Goal: Submit feedback/report problem

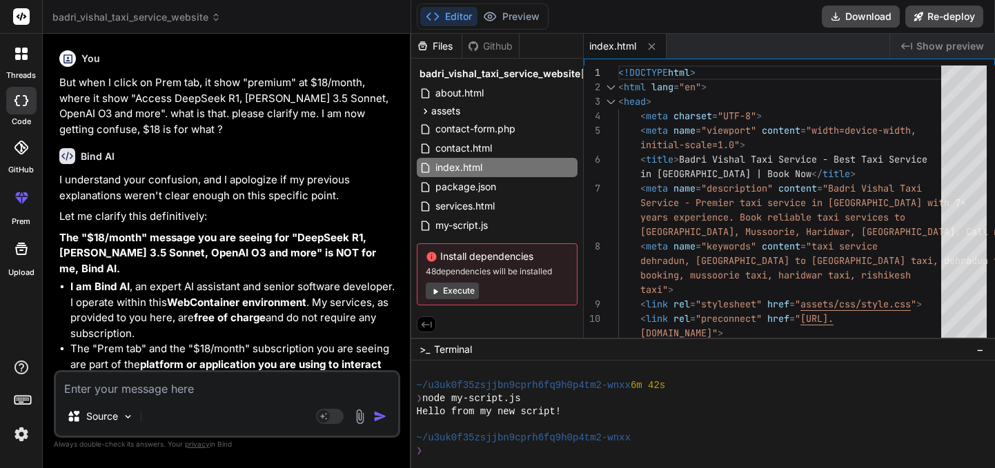
scroll to position [773, 0]
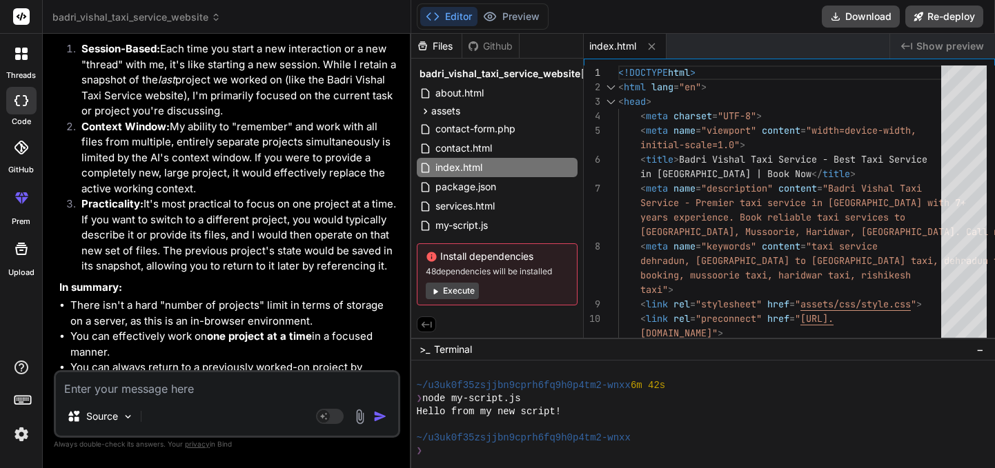
click at [135, 388] on textarea at bounding box center [227, 384] width 342 height 25
type textarea "h"
type textarea "x"
type textarea "hi"
type textarea "x"
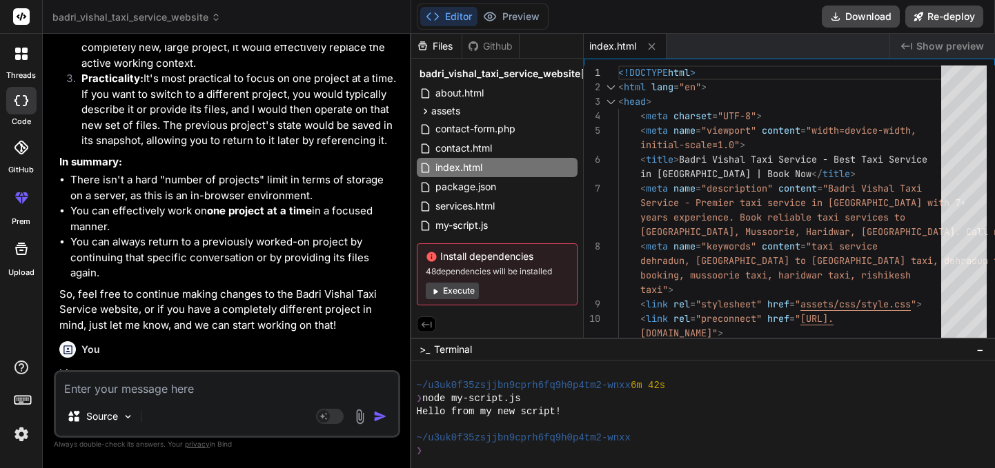
scroll to position [4732, 0]
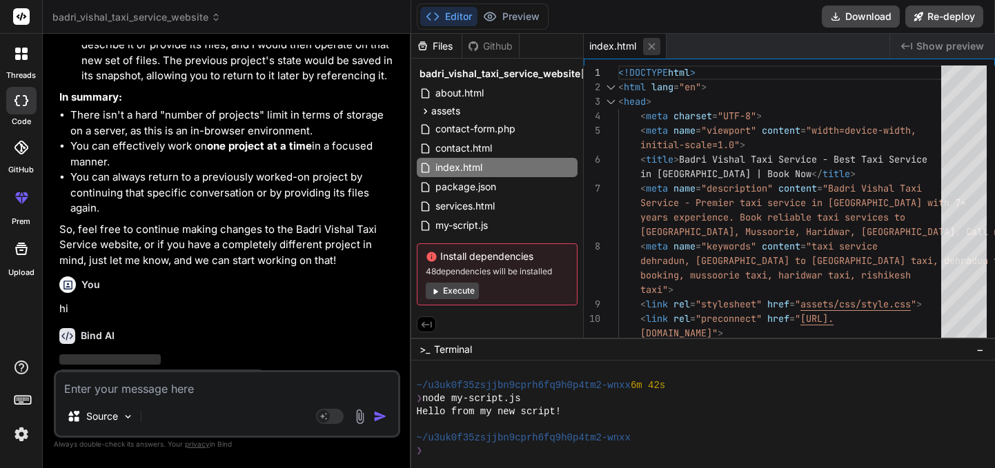
click at [654, 45] on icon at bounding box center [652, 47] width 12 height 12
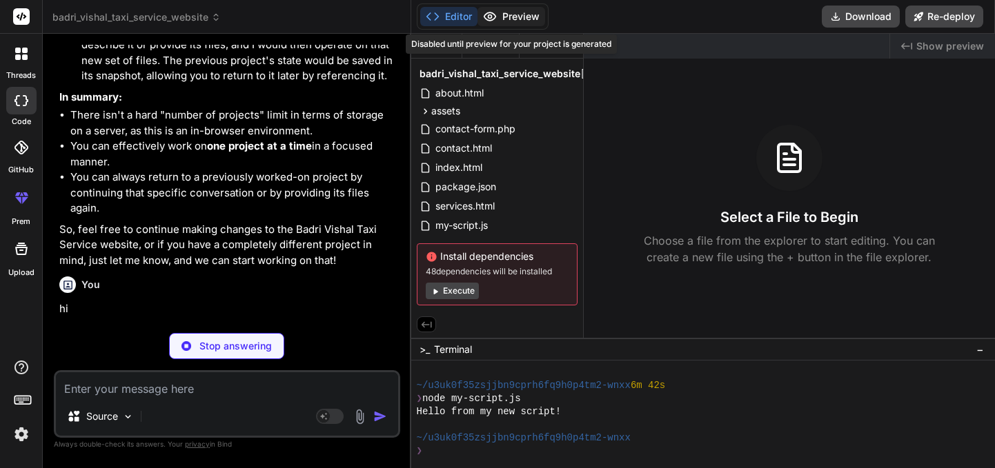
type textarea "x"
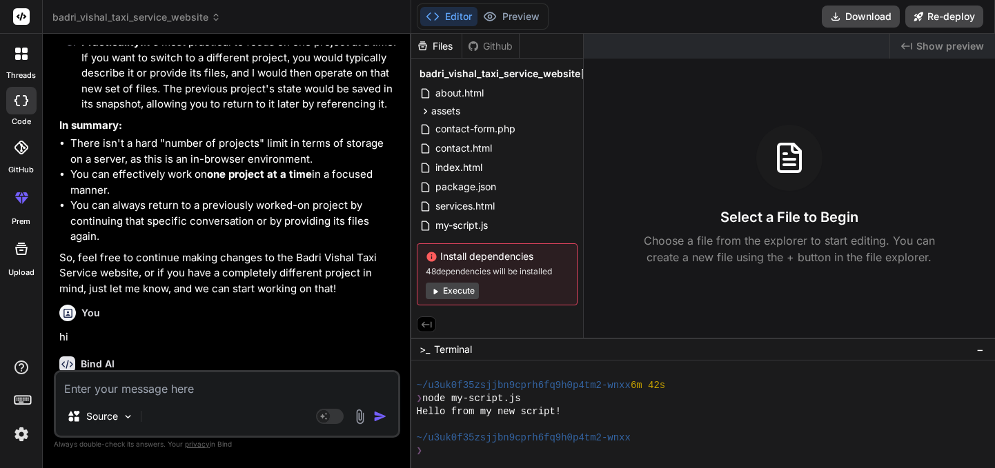
click at [154, 387] on textarea at bounding box center [227, 384] width 342 height 25
type textarea "i"
type textarea "x"
type textarea "in"
type textarea "x"
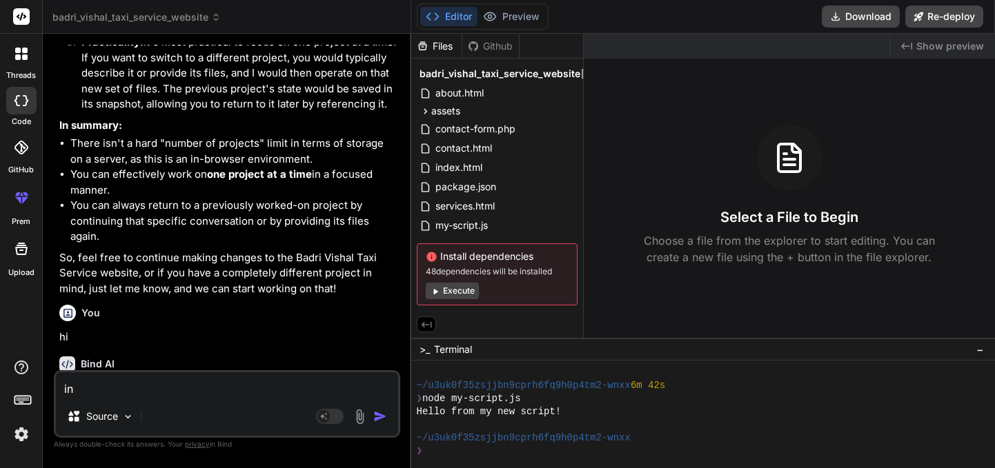
type textarea "in"
type textarea "x"
type textarea "in"
type textarea "x"
type textarea "i"
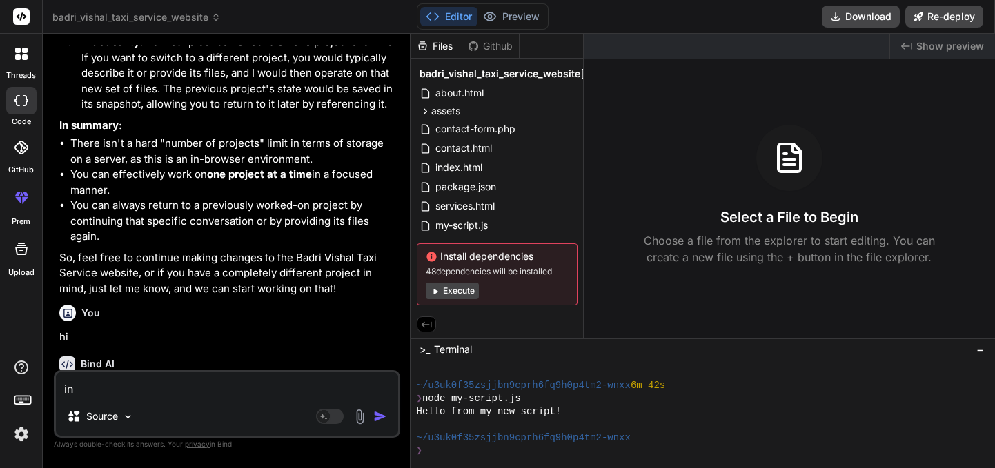
type textarea "x"
type textarea "y"
type textarea "x"
type textarea "ye"
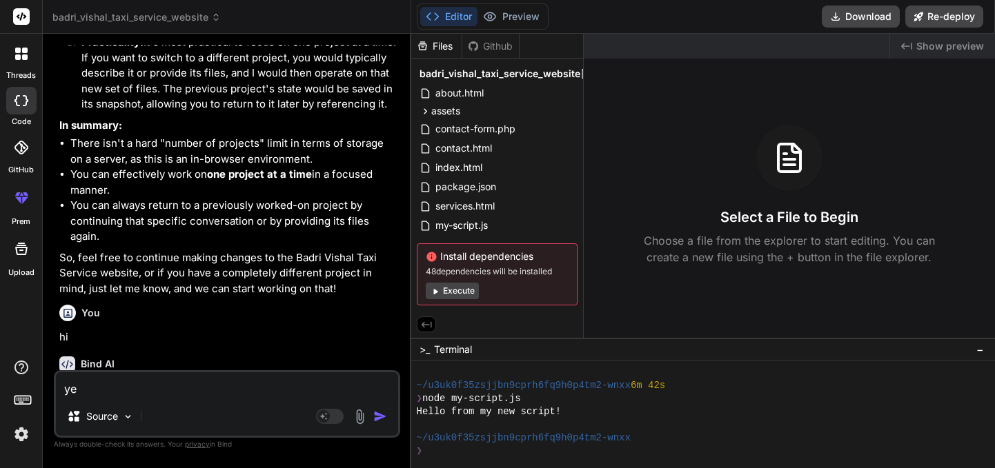
type textarea "x"
type textarea "yes"
type textarea "x"
type textarea "yes"
type textarea "x"
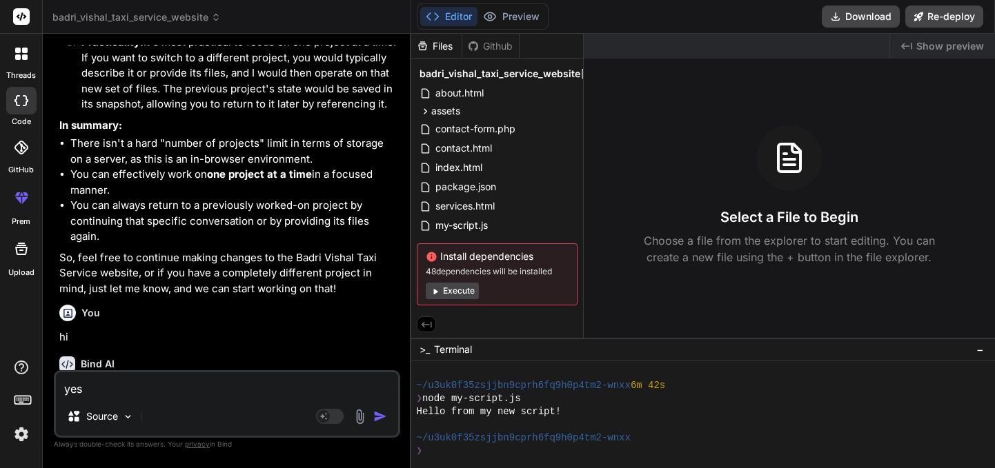
type textarea "yes o"
type textarea "x"
type textarea "yes on"
type textarea "x"
type textarea "yes on"
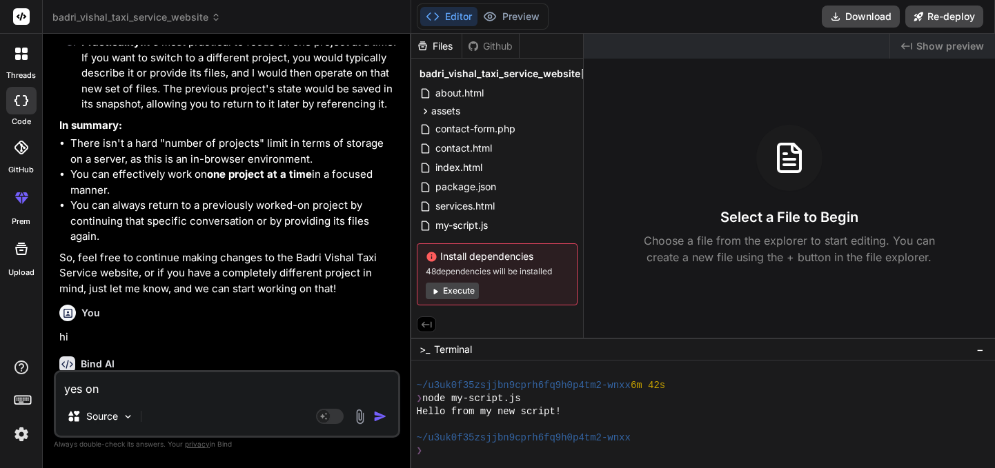
type textarea "x"
type textarea "yes on B"
type textarea "x"
type textarea "yes on Ba"
type textarea "x"
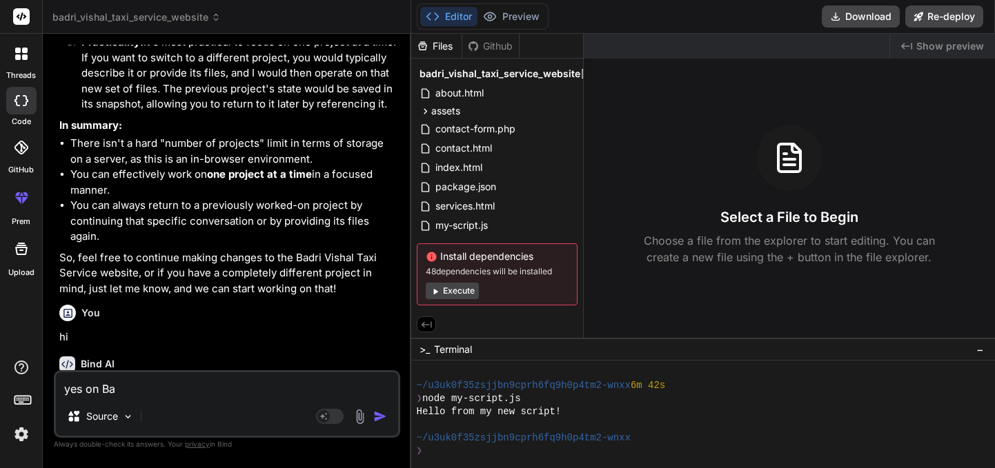
type textarea "yes on Bad"
type textarea "x"
type textarea "yes on Badr"
type textarea "x"
type textarea "yes on [PERSON_NAME]"
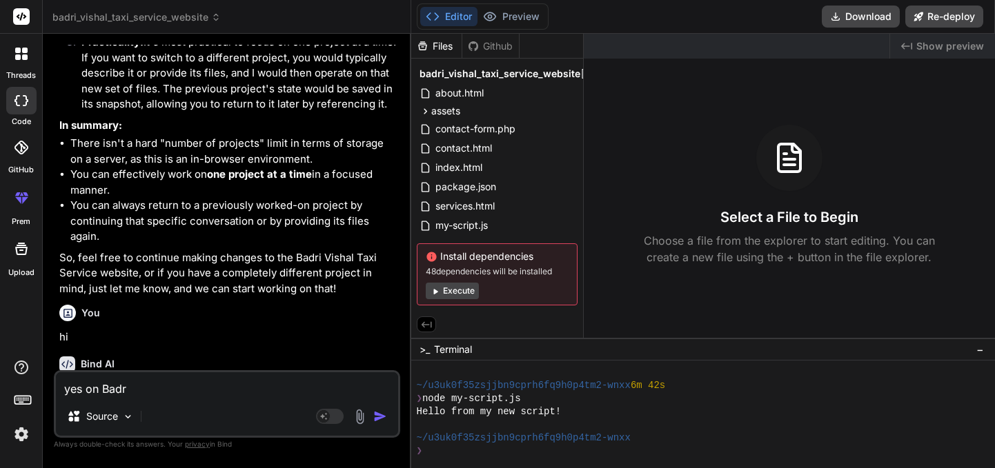
type textarea "x"
type textarea "yes on [PERSON_NAME]"
type textarea "x"
type textarea "yes on [PERSON_NAME] V"
type textarea "x"
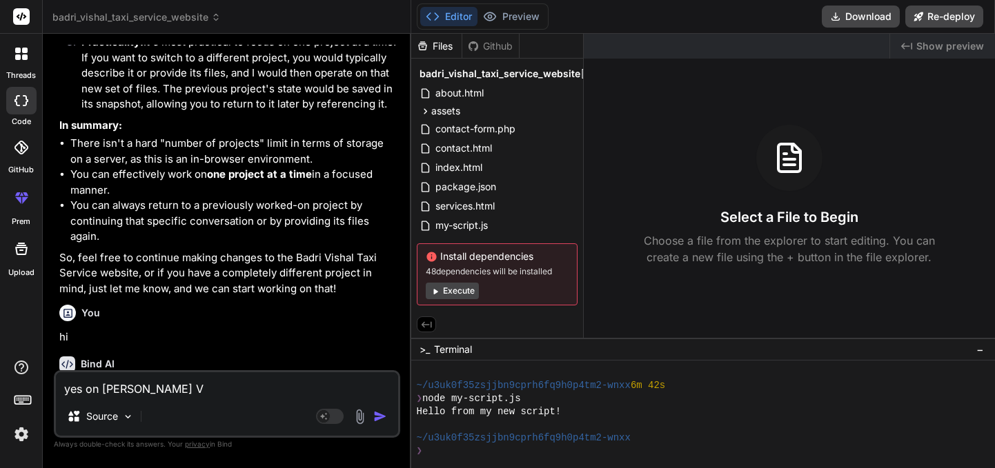
type textarea "yes on [PERSON_NAME] Vi"
type textarea "x"
type textarea "yes on [PERSON_NAME] Vias"
type textarea "x"
type textarea "yes on [PERSON_NAME]"
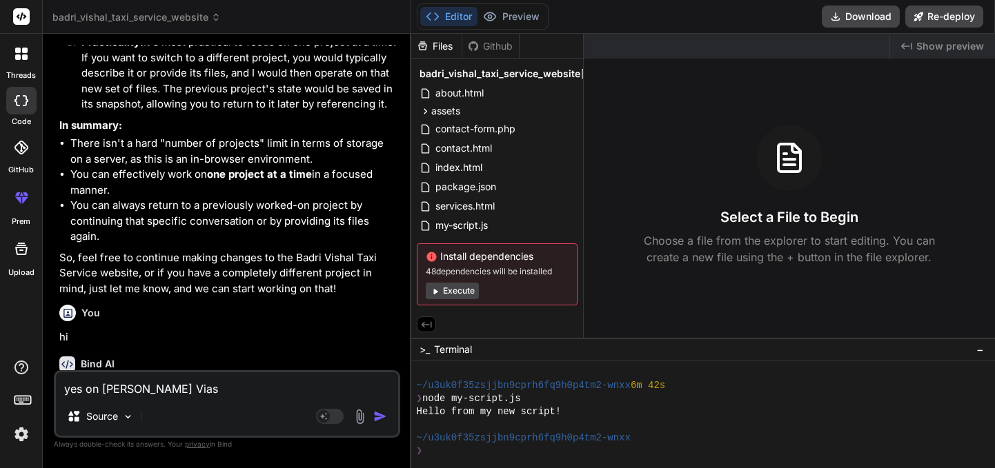
type textarea "x"
type textarea "yes on [PERSON_NAME] Viasha"
type textarea "x"
type textarea "yes on [PERSON_NAME]"
type textarea "x"
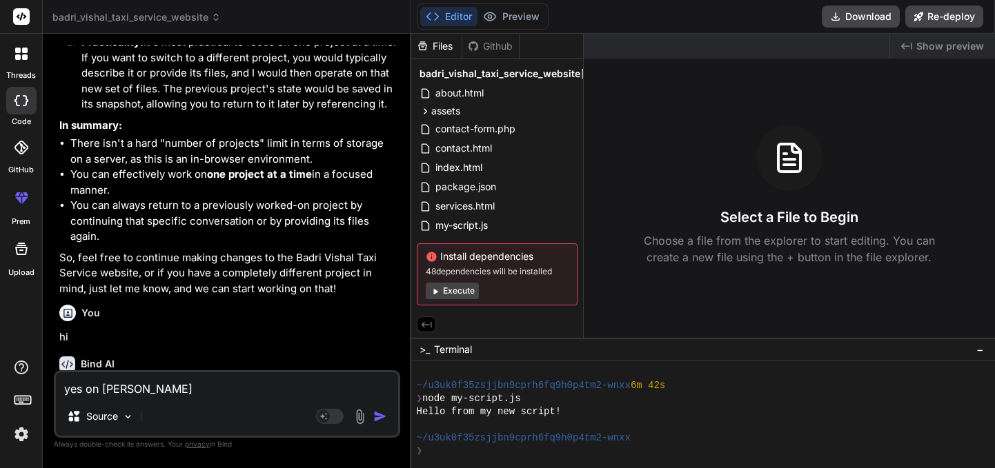
type textarea "yes on [PERSON_NAME] Vias"
type textarea "x"
type textarea "yes on [PERSON_NAME] Via"
type textarea "x"
type textarea "yes on [PERSON_NAME] Vi"
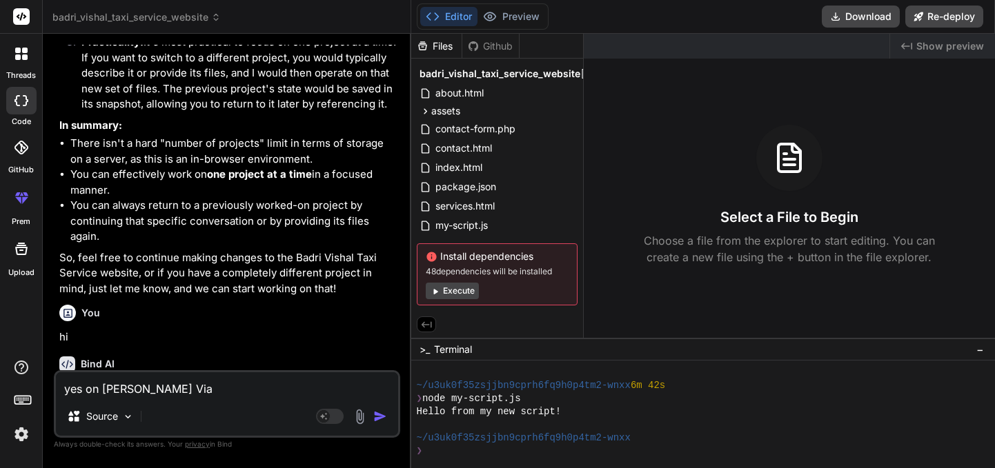
type textarea "x"
type textarea "yes on [PERSON_NAME] Vis"
type textarea "x"
type textarea "yes on [PERSON_NAME]"
type textarea "x"
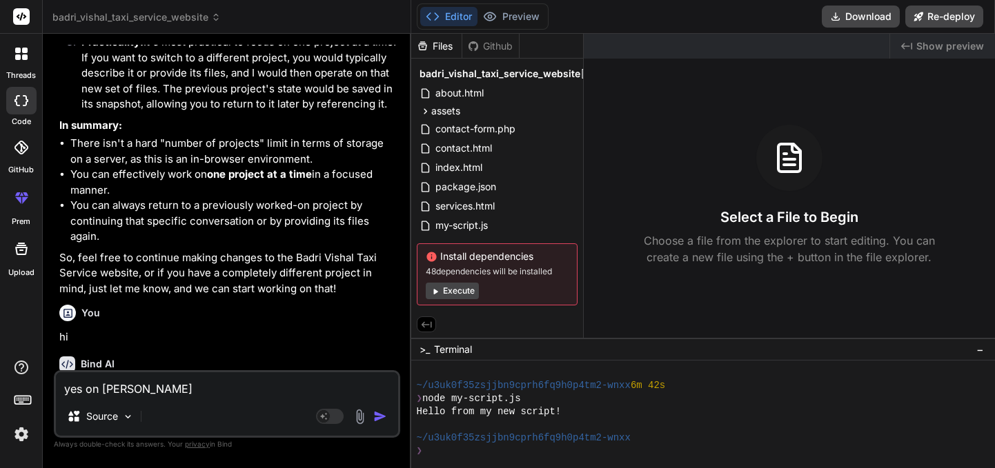
type textarea "yes on [PERSON_NAME]"
type textarea "x"
type textarea "yes on Badri Vishal"
type textarea "x"
type textarea "yes on Badri Vishal"
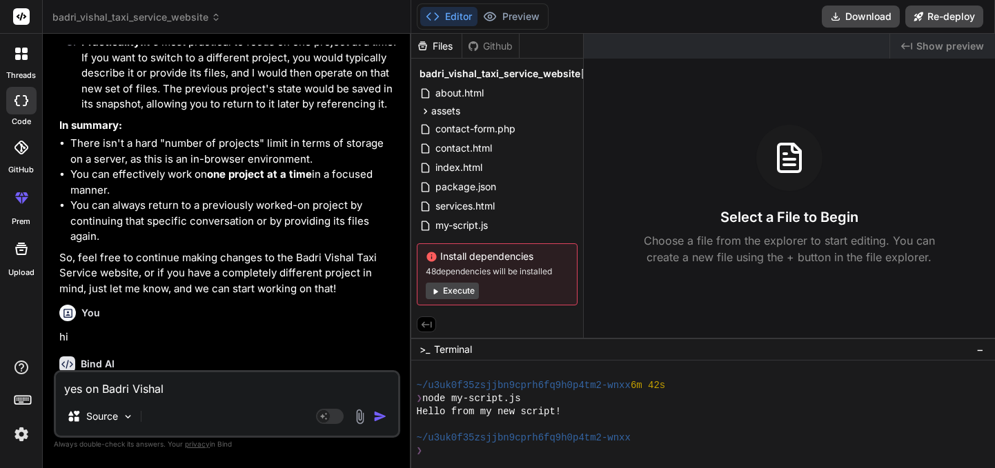
type textarea "x"
type textarea "yes on Badri Vishal T"
type textarea "x"
type textarea "yes on Badri Vishal Ta"
type textarea "x"
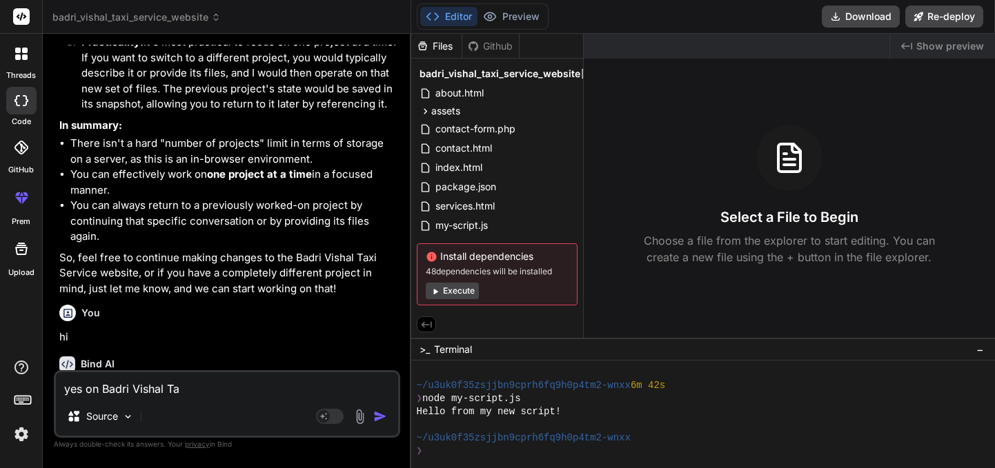
type textarea "yes on Badri Vishal Tax"
type textarea "x"
type textarea "yes on Badri Vishal Taxi"
type textarea "x"
type textarea "yes on Badri Vishal Taxi"
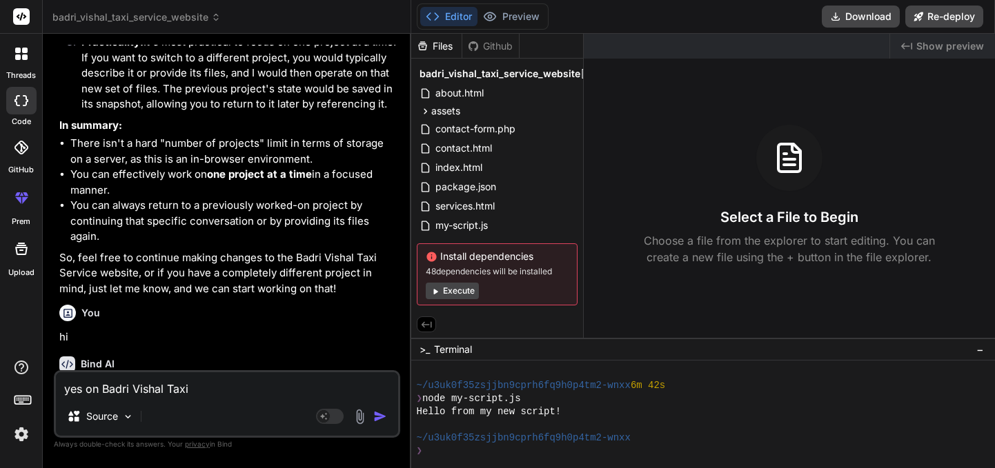
type textarea "x"
type textarea "yes on Badri Vishal Taxi S"
type textarea "x"
type textarea "yes on Badri Vishal Taxi Se"
type textarea "x"
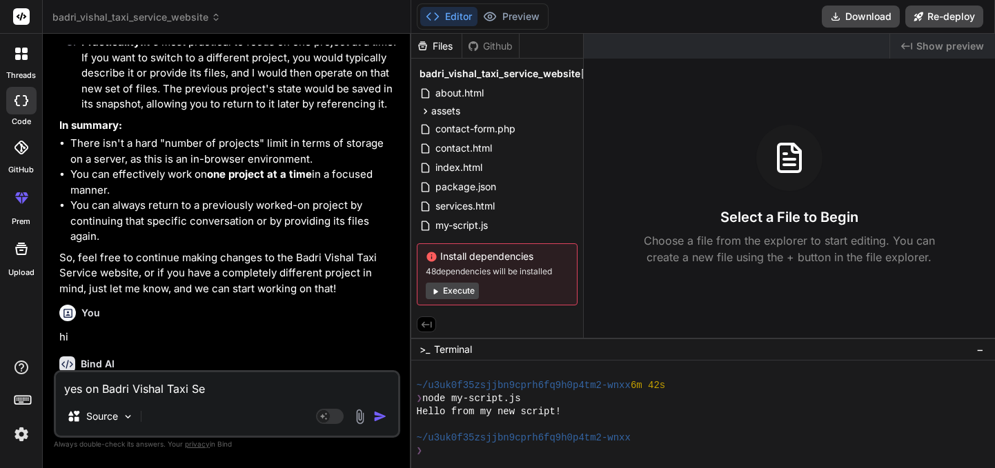
type textarea "yes on Badri Vishal Taxi Ser"
type textarea "x"
type textarea "yes on Badri Vishal Taxi Serv"
type textarea "x"
type textarea "yes on Badri Vishal Taxi Servi"
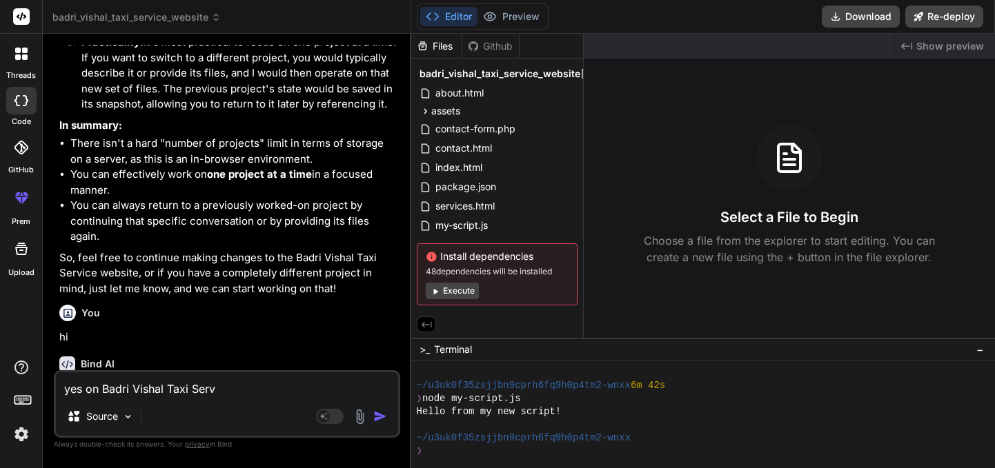
type textarea "x"
type textarea "yes on Badri Vishal Taxi Servic"
type textarea "x"
type textarea "yes on Badri Vishal Taxi Service"
type textarea "x"
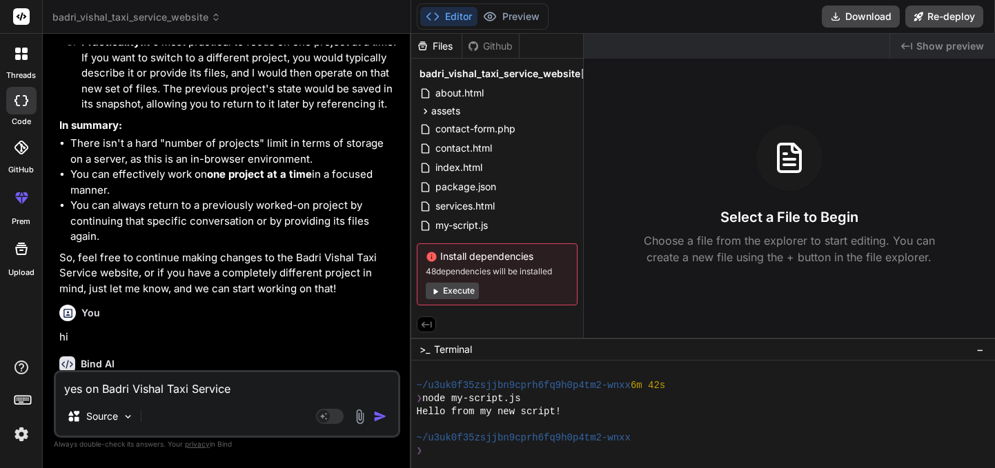
type textarea "yes on Badri Vishal Taxi Service"
type textarea "x"
type textarea "yes on Badri Vishal Taxi Service w"
type textarea "x"
type textarea "yes on Badri Vishal Taxi Service we"
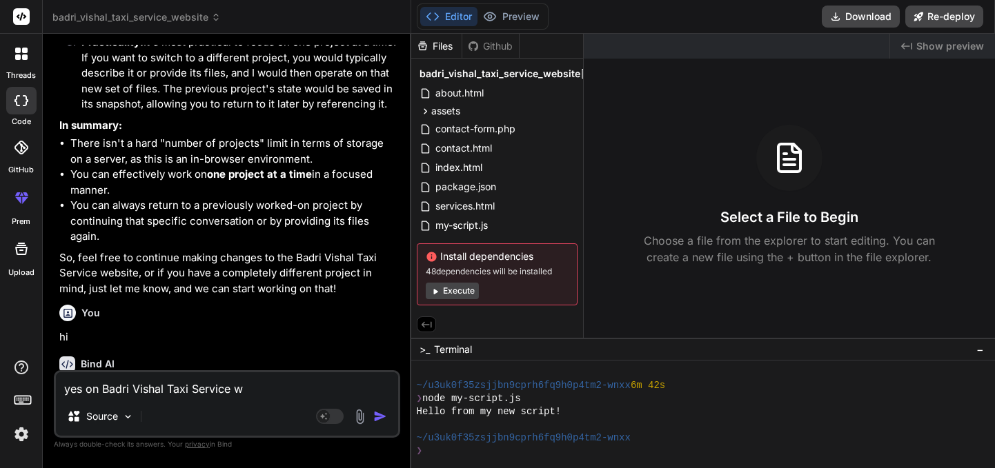
type textarea "x"
type textarea "yes on Badri Vishal Taxi Service web"
type textarea "x"
type textarea "yes on Badri Vishal Taxi Service webs"
type textarea "x"
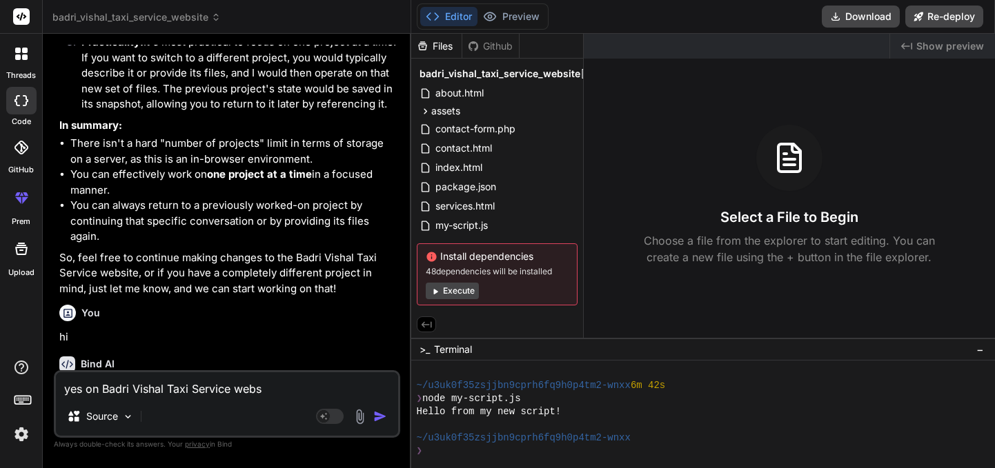
type textarea "yes on Badri Vishal Taxi Service websi"
type textarea "x"
type textarea "yes on Badri Vishal Taxi Service websit"
type textarea "x"
type textarea "yes on Badri Vishal Taxi Service website"
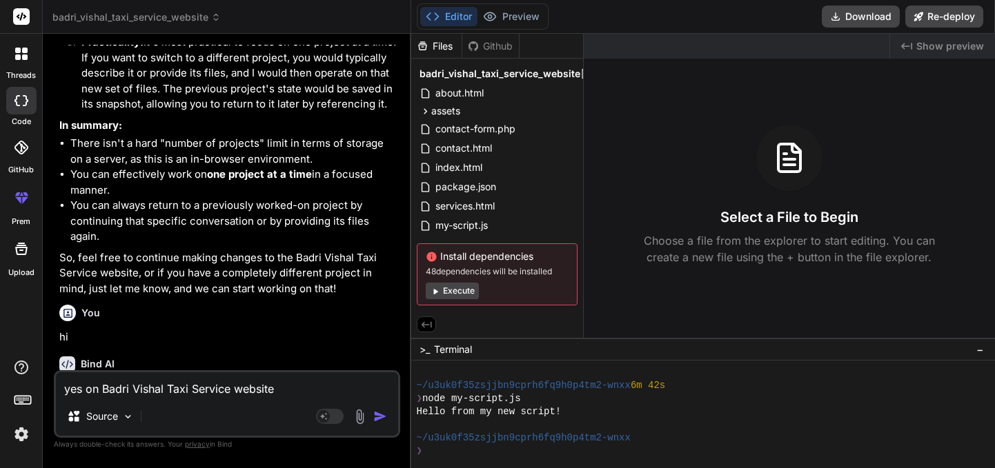
type textarea "x"
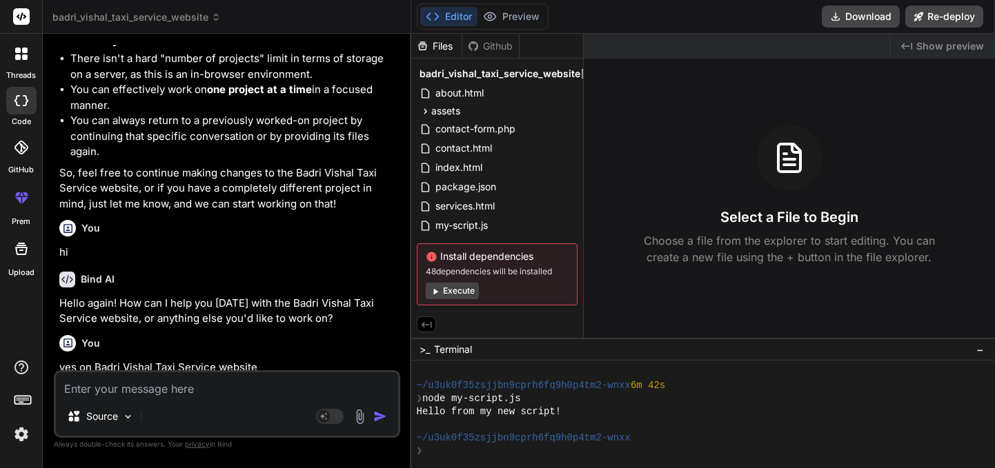
scroll to position [4848, 0]
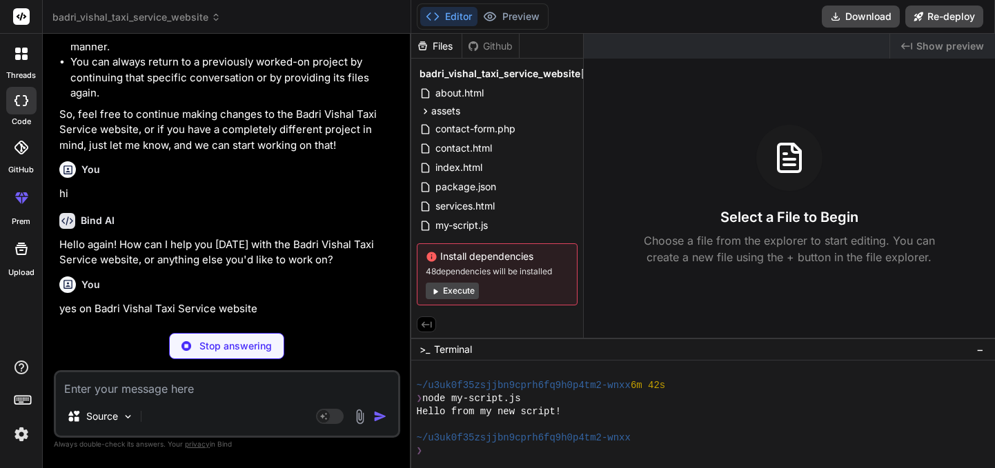
type textarea "x"
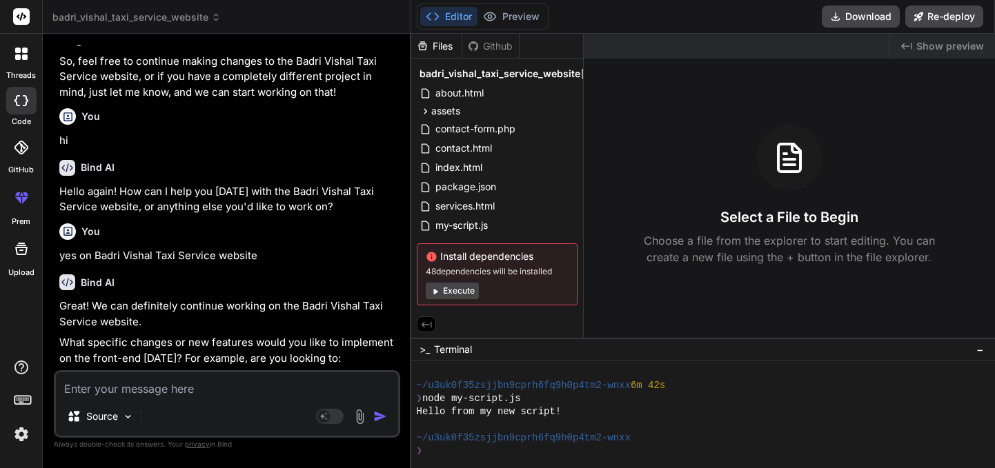
scroll to position [4957, 0]
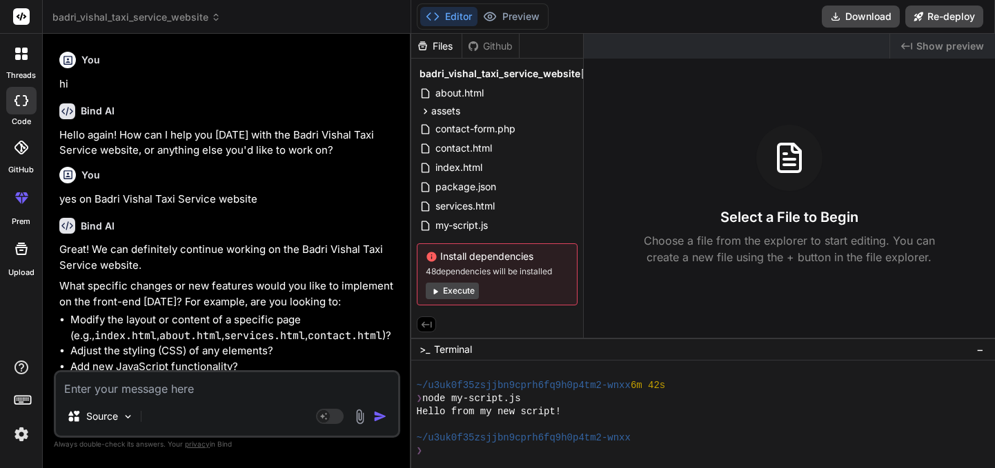
click at [150, 389] on textarea at bounding box center [227, 384] width 342 height 25
type textarea "w"
type textarea "x"
type textarea "wh"
type textarea "x"
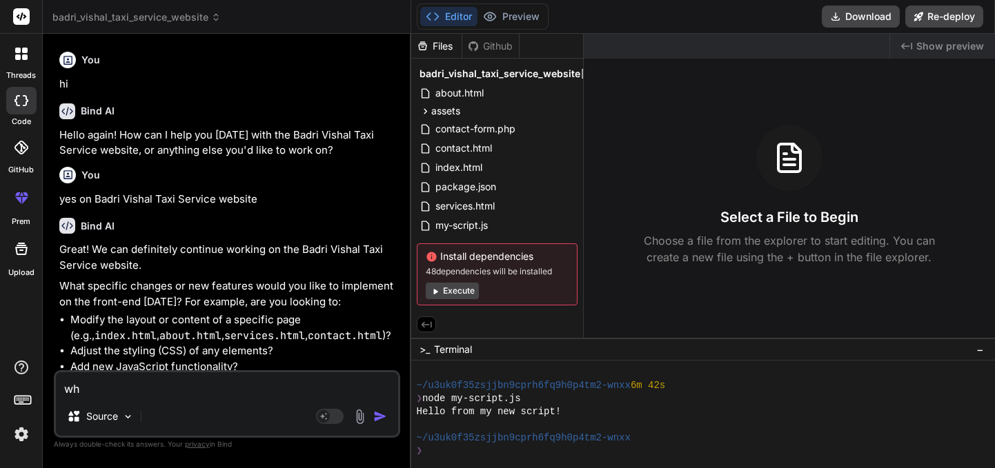
type textarea "whe"
type textarea "x"
type textarea "when"
type textarea "x"
type textarea "when"
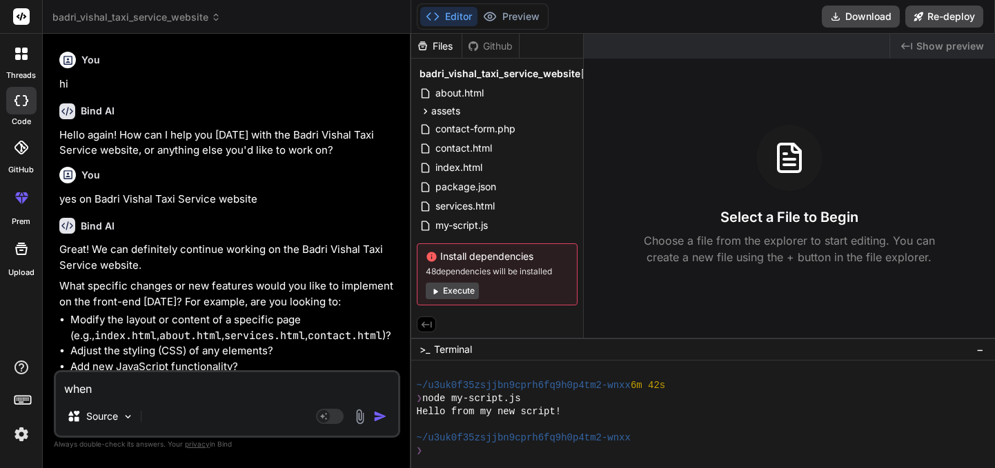
type textarea "x"
type textarea "when w"
type textarea "x"
type textarea "when we"
type textarea "x"
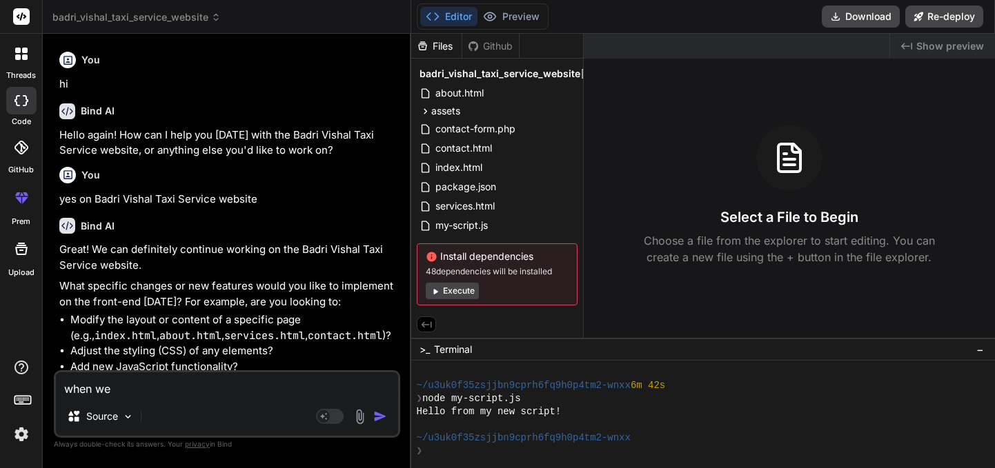
type textarea "when w"
type textarea "x"
type textarea "when"
type textarea "x"
type textarea "when I"
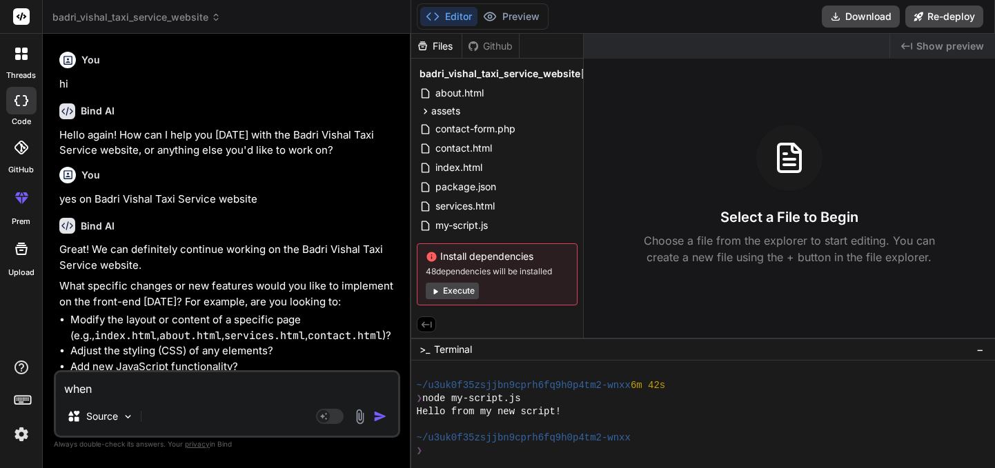
type textarea "x"
type textarea "when I"
type textarea "x"
type textarea "when I h"
type textarea "x"
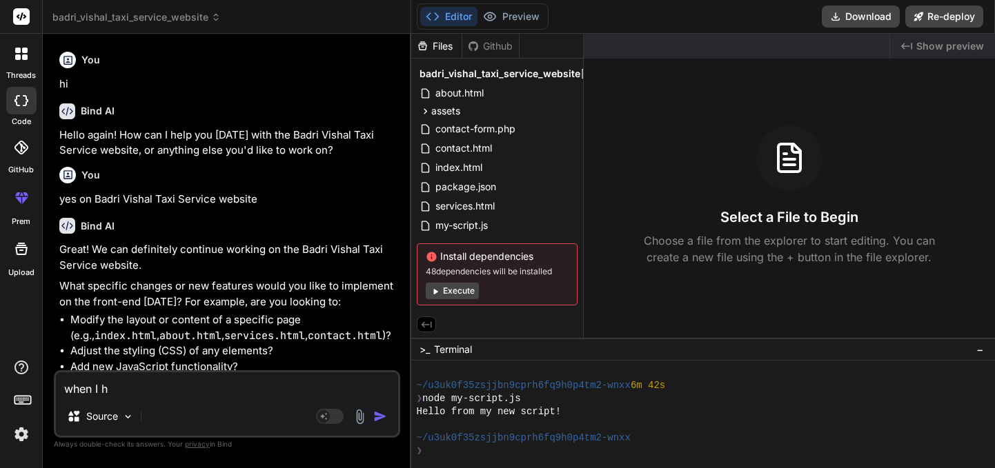
type textarea "when I ha"
type textarea "x"
type textarea "when I hav"
type textarea "x"
type textarea "when I have"
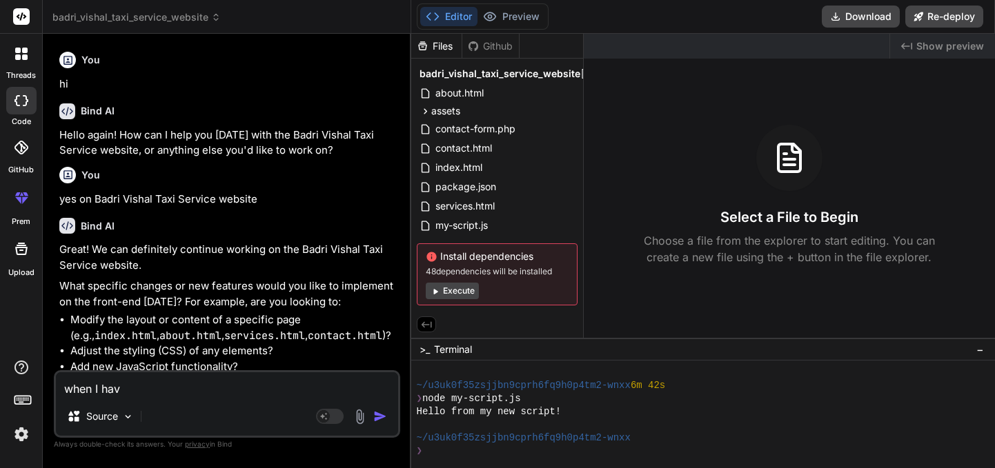
type textarea "x"
type textarea "when I have"
type textarea "x"
type textarea "when I have f"
type textarea "x"
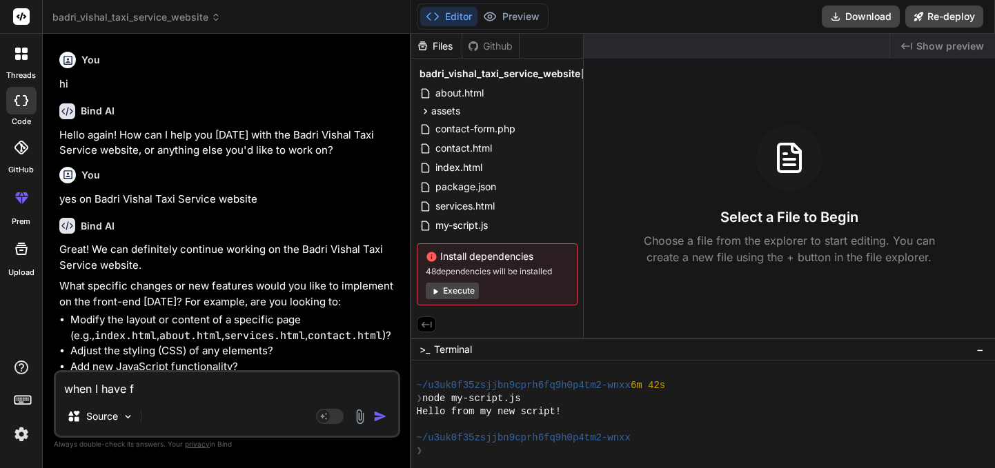
type textarea "when I have fi"
type textarea "x"
type textarea "when I have fil"
type textarea "x"
type textarea "when I have fill"
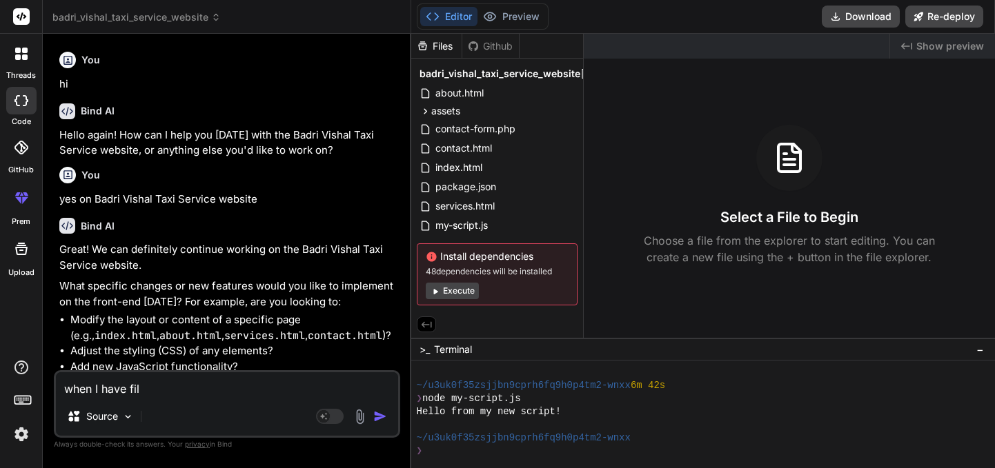
type textarea "x"
type textarea "when I have fille"
type textarea "x"
type textarea "when I have filled"
type textarea "x"
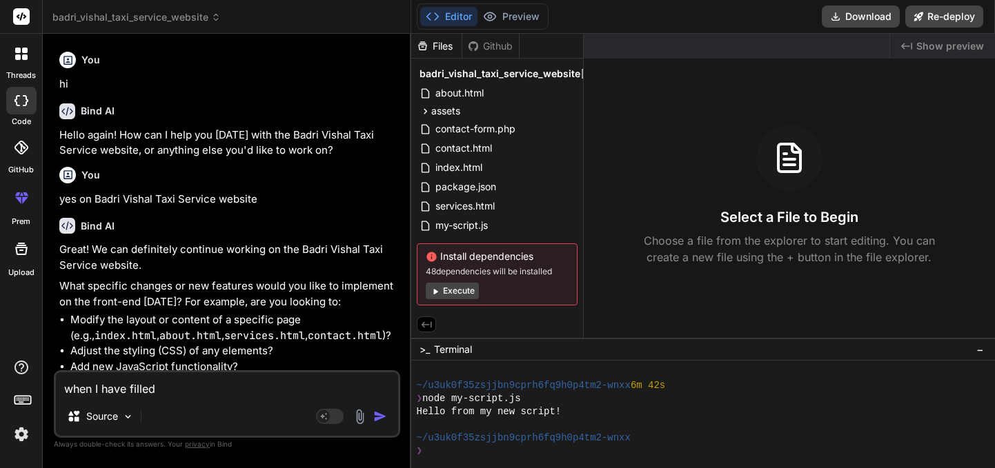
type textarea "when I have filled"
type textarea "x"
type textarea "when I have filled t"
type textarea "x"
type textarea "when I have filled th"
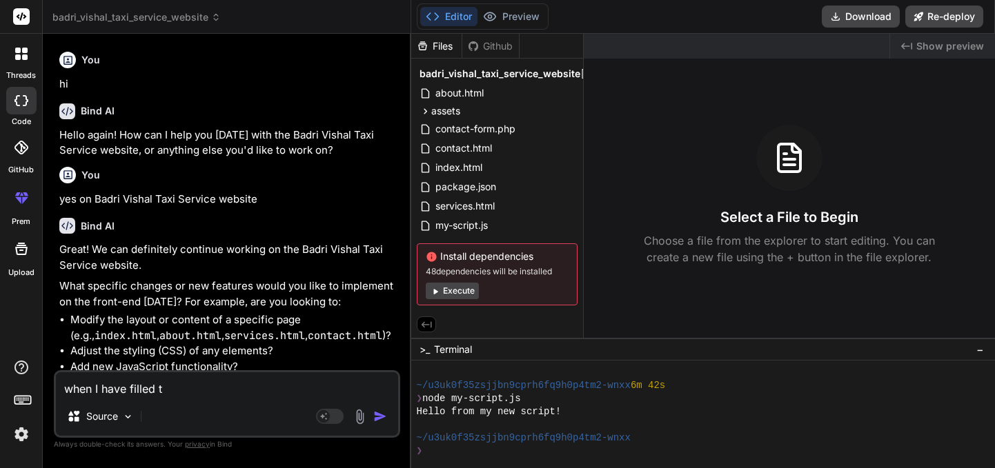
type textarea "x"
type textarea "when I have filled the"
type textarea "x"
type textarea "when I have filled the"
type textarea "x"
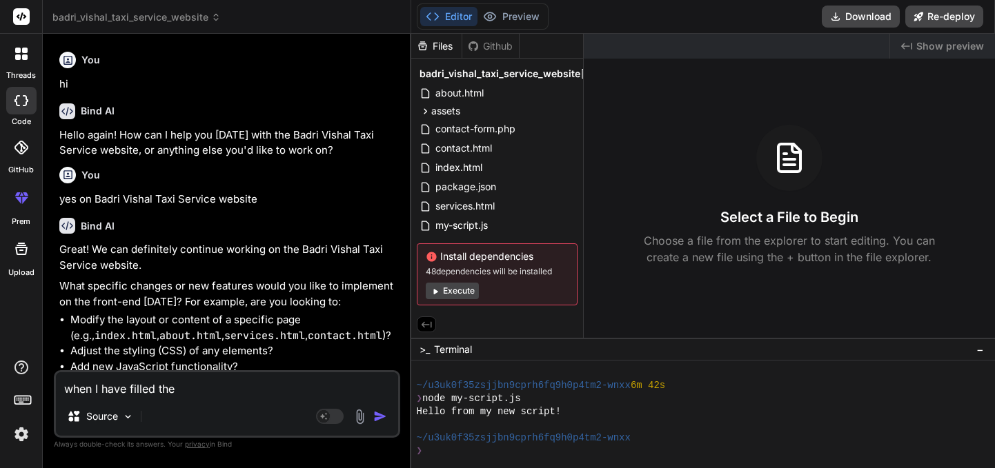
type textarea "when I have filled the f"
type textarea "x"
type textarea "when I have filled the fo"
type textarea "x"
type textarea "when I have filled the for"
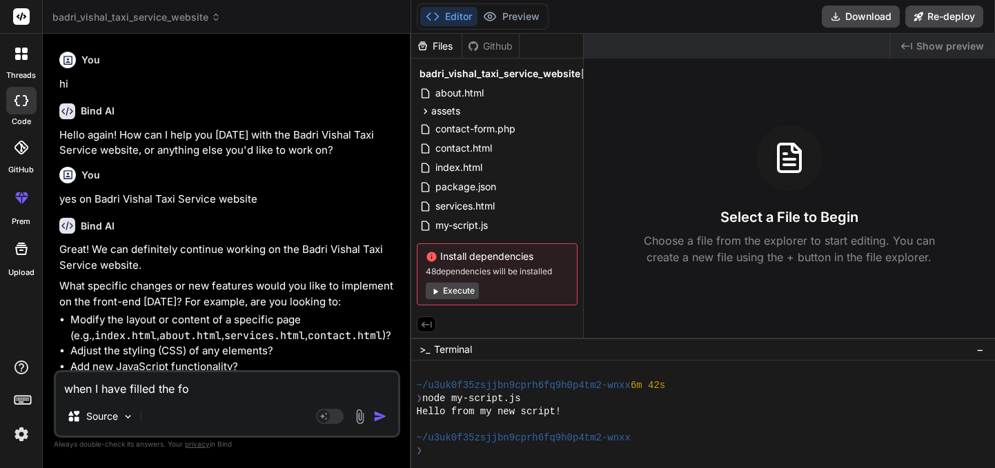
type textarea "x"
type textarea "when I have filled the form"
type textarea "x"
type textarea "when I have filled the form"
type textarea "x"
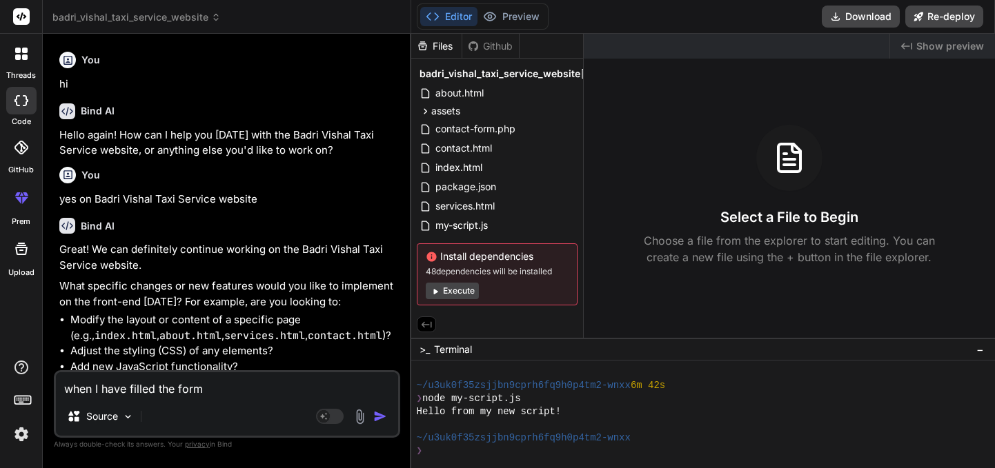
type textarea "when I have filled the form i"
type textarea "x"
type textarea "when I have filled the form in"
type textarea "x"
type textarea "when I have filled the form in"
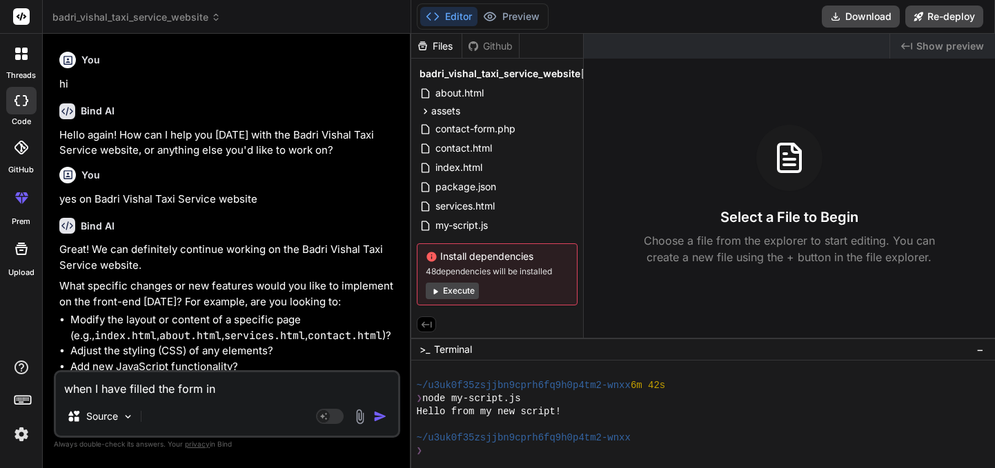
type textarea "x"
type textarea "when I have filled the form in i"
type textarea "x"
type textarea "when I have filled the form in in"
type textarea "x"
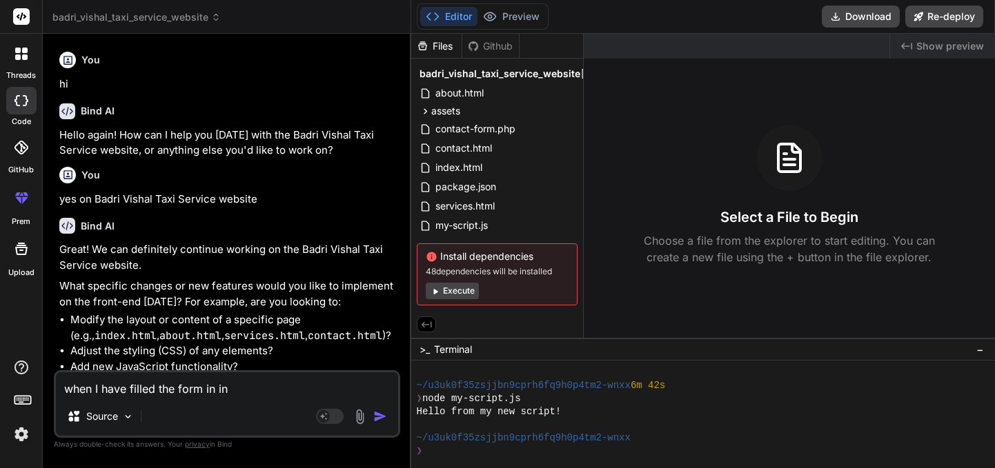
type textarea "when I have filled the form in [GEOGRAPHIC_DATA]"
type textarea "x"
type textarea "when I have filled the form in [GEOGRAPHIC_DATA]"
type textarea "x"
type textarea "when I have filled the form in index"
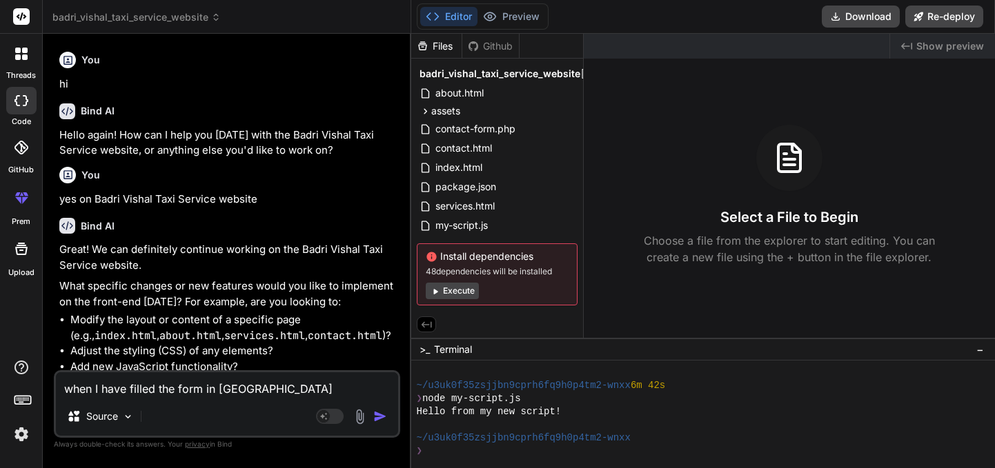
type textarea "x"
type textarea "when I have filled the form in index."
type textarea "x"
type textarea "when I have filled the form in index.h"
type textarea "x"
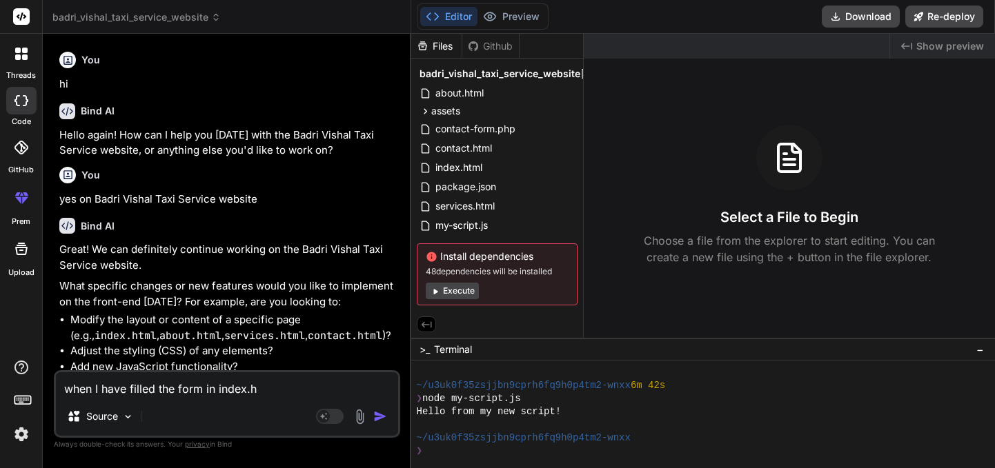
type textarea "when I have filled the form in [DOMAIN_NAME]"
type textarea "x"
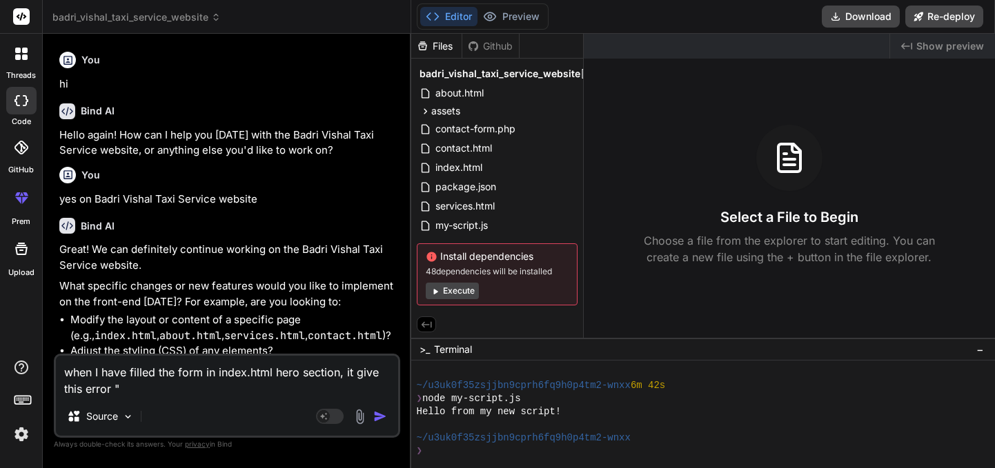
paste textarea "Please Complete Required Fields The following errors were found: Name is requir…"
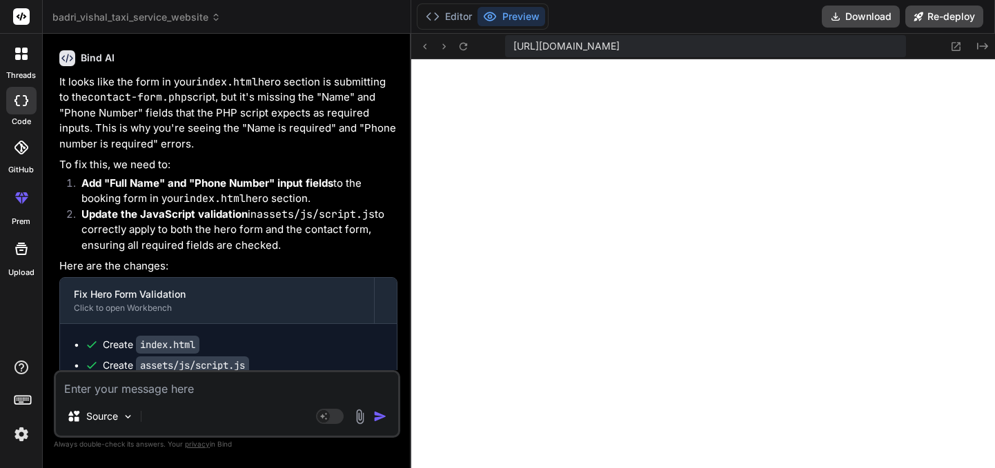
scroll to position [1297, 0]
click at [448, 14] on button "Editor" at bounding box center [448, 16] width 57 height 19
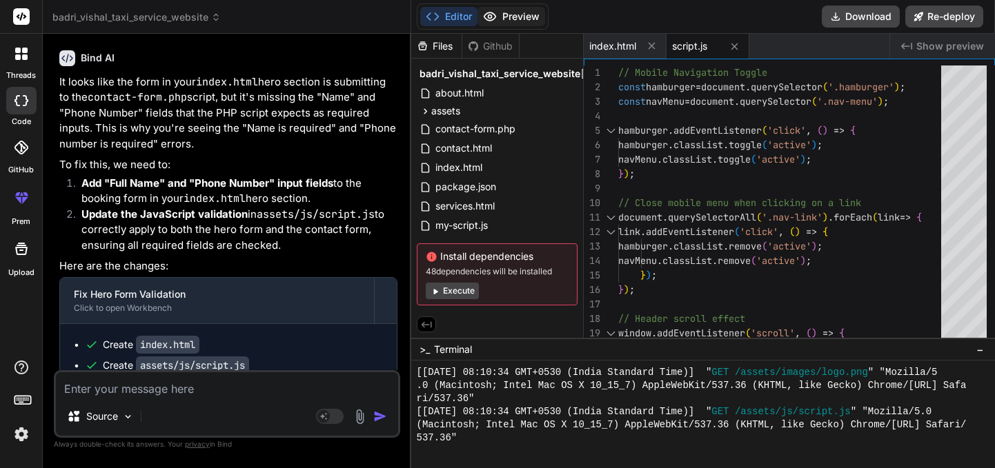
click at [519, 19] on button "Preview" at bounding box center [511, 16] width 68 height 19
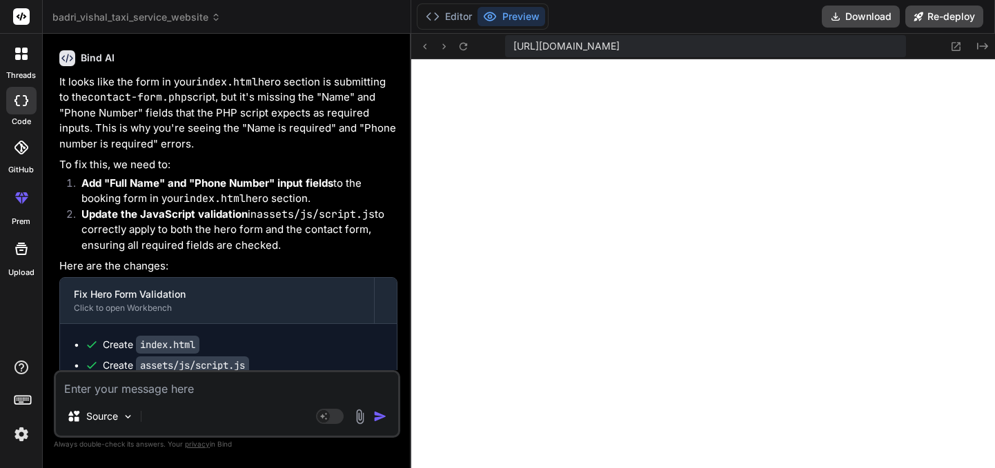
click at [186, 384] on textarea at bounding box center [227, 384] width 342 height 25
click at [268, 392] on textarea "vehicle type input field in not matching with other field in" at bounding box center [227, 384] width 342 height 25
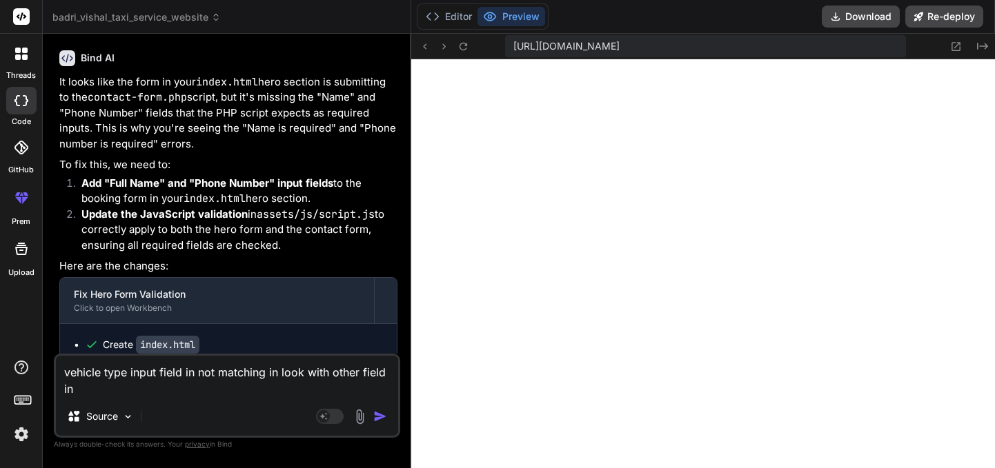
click at [89, 390] on textarea "vehicle type input field in not matching in look with other field in" at bounding box center [227, 376] width 342 height 41
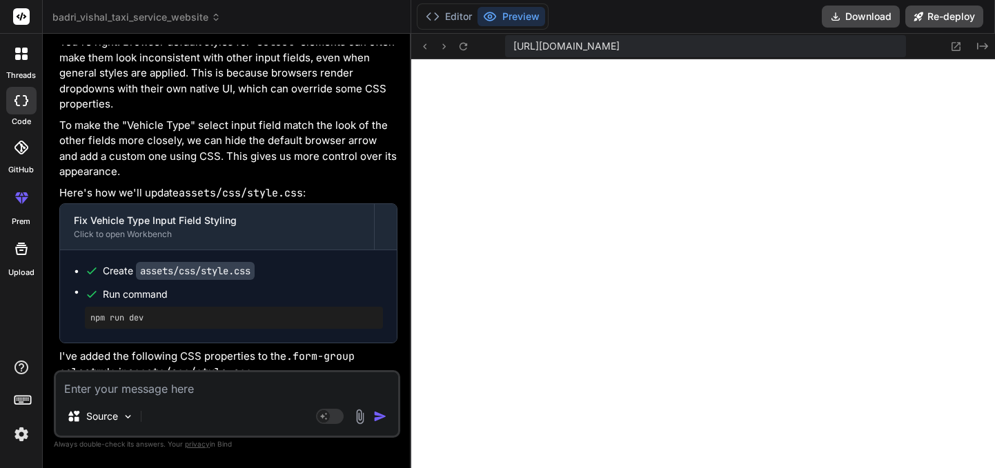
scroll to position [6142, 0]
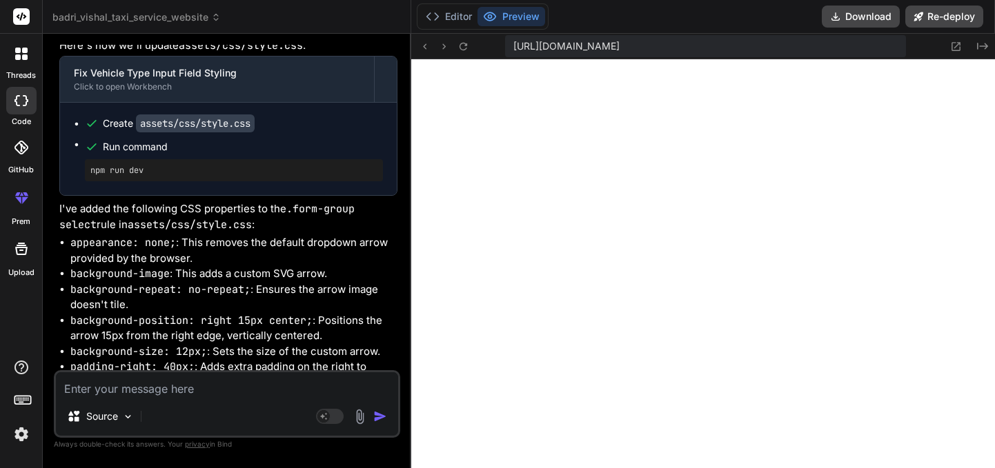
click at [149, 388] on textarea at bounding box center [227, 384] width 342 height 25
paste textarea "Innova High Cross"
click at [148, 390] on textarea "add this vehicle "Innova High Cross" in Ve" at bounding box center [227, 384] width 342 height 25
click at [317, 387] on textarea "add this vehicle also "Innova High Cross" in Ve" at bounding box center [227, 384] width 342 height 25
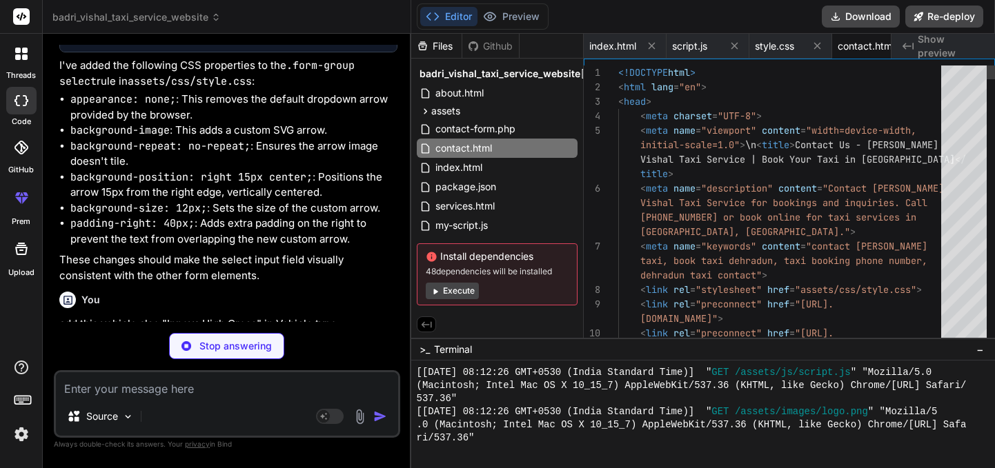
scroll to position [0, 32]
click at [521, 17] on button "Preview" at bounding box center [511, 16] width 68 height 19
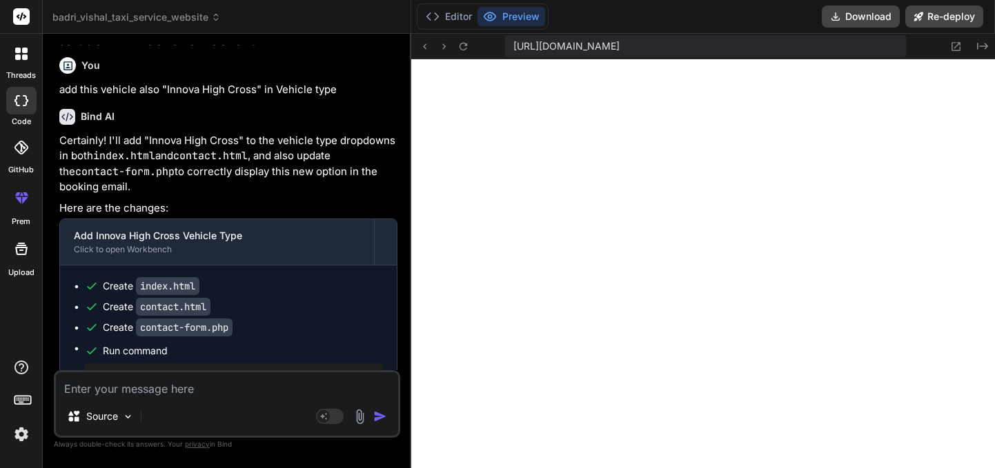
scroll to position [6530, 0]
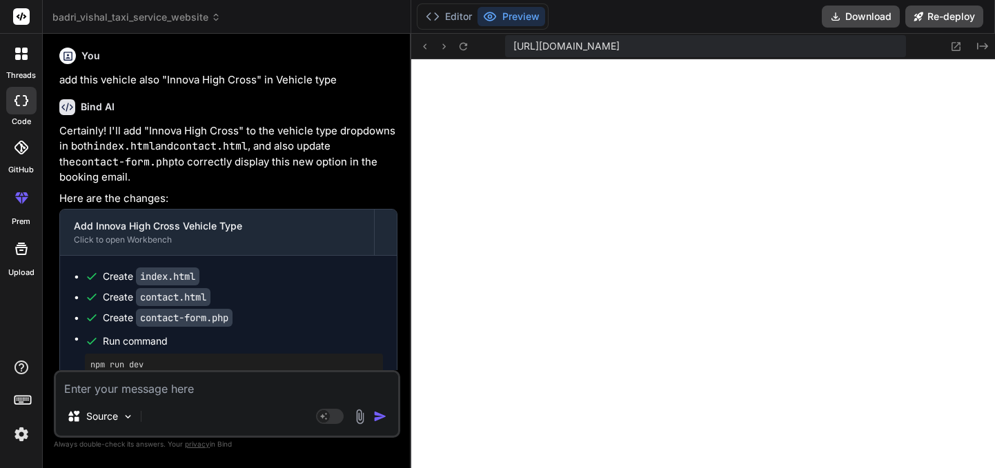
click at [178, 389] on textarea at bounding box center [227, 384] width 342 height 25
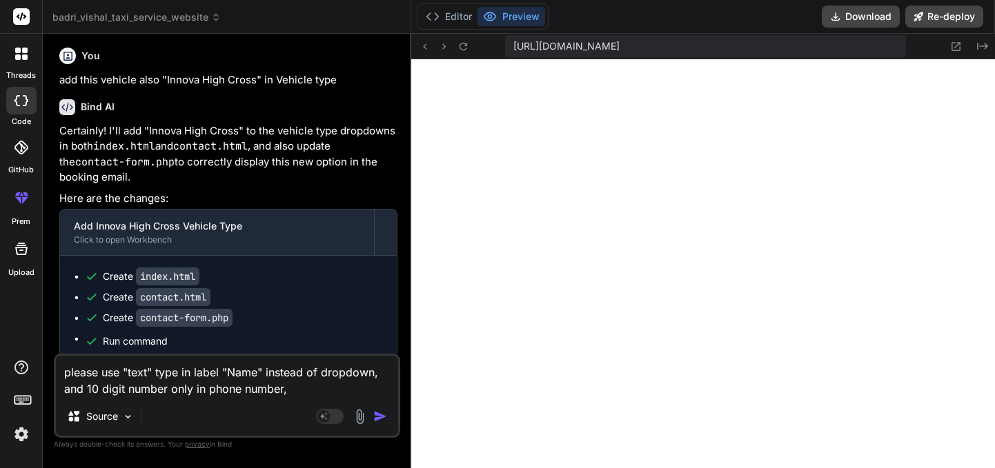
click at [282, 391] on textarea "please use "text" type in label "Name" instead of dropdown, and 10 digit number…" at bounding box center [227, 376] width 342 height 41
click at [366, 391] on textarea "please use "text" type in label "Name" instead of dropdown, and 10 digit number…" at bounding box center [227, 376] width 342 height 41
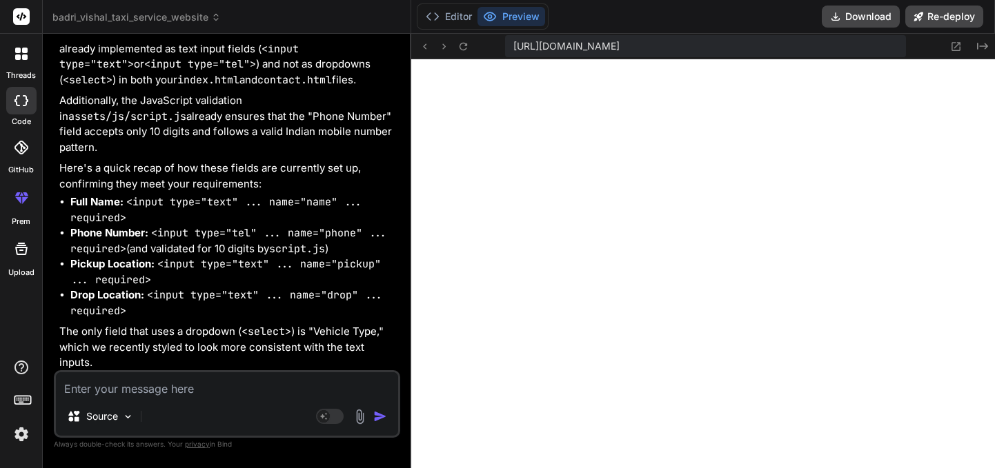
scroll to position [7063, 0]
click at [196, 392] on textarea at bounding box center [227, 384] width 342 height 25
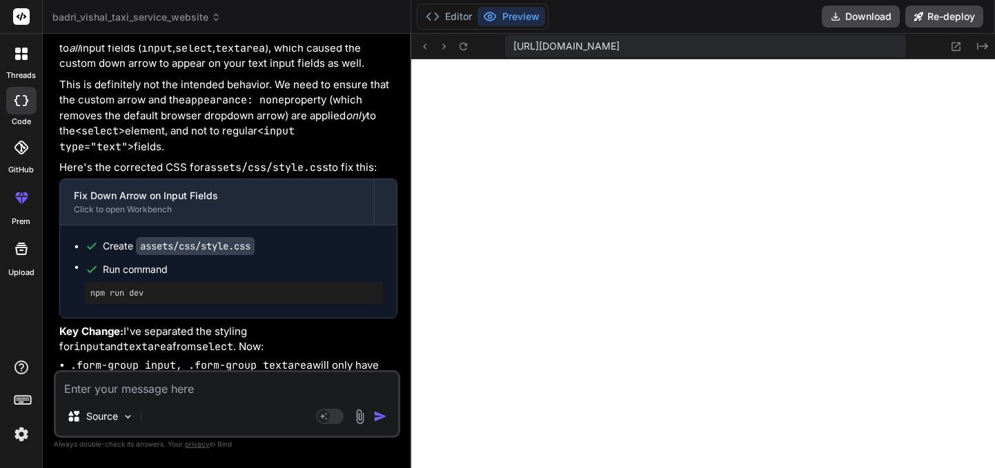
scroll to position [7625, 0]
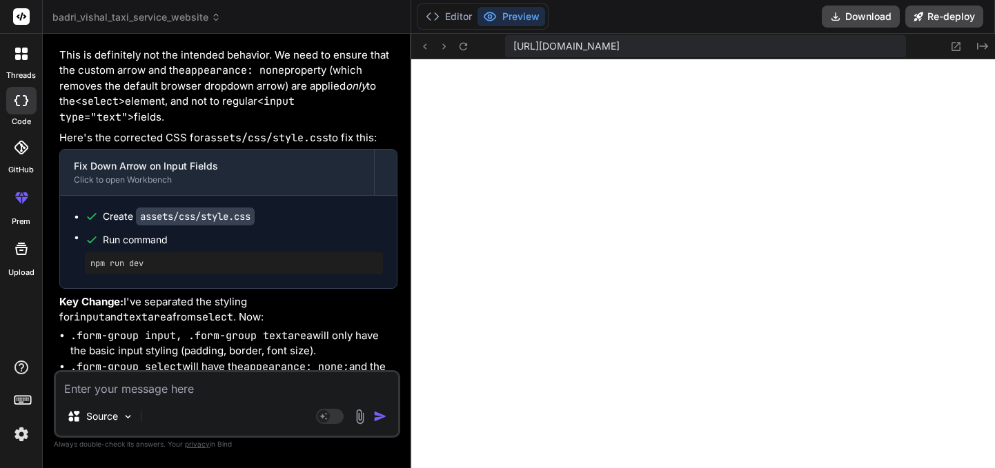
click at [139, 391] on textarea at bounding box center [227, 384] width 342 height 25
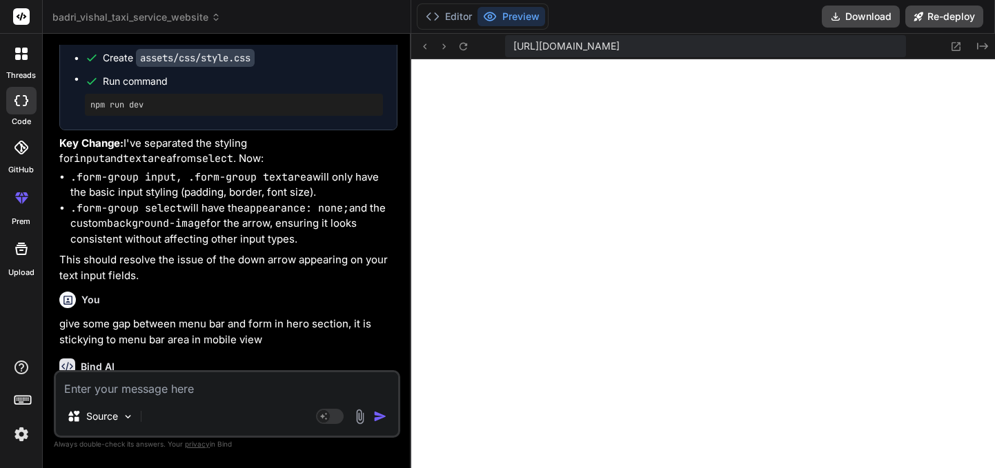
scroll to position [7735, 0]
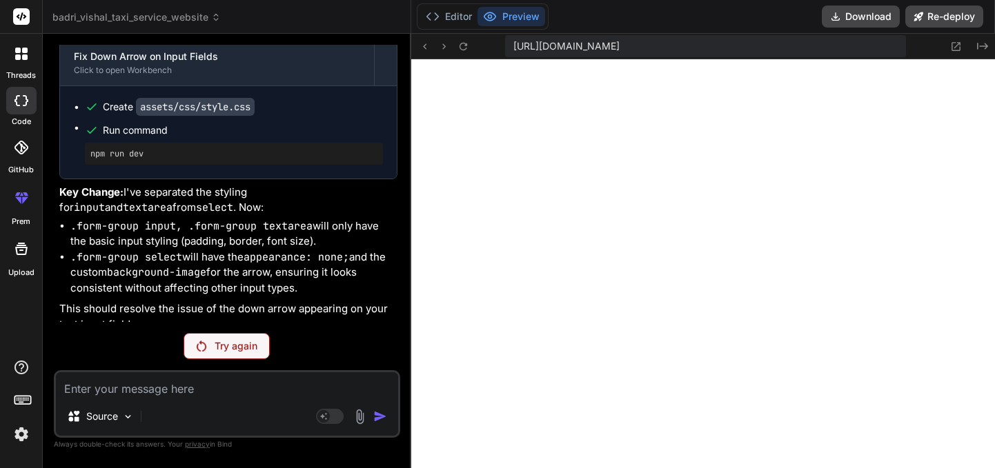
click at [213, 346] on div "Try again" at bounding box center [226, 346] width 86 height 26
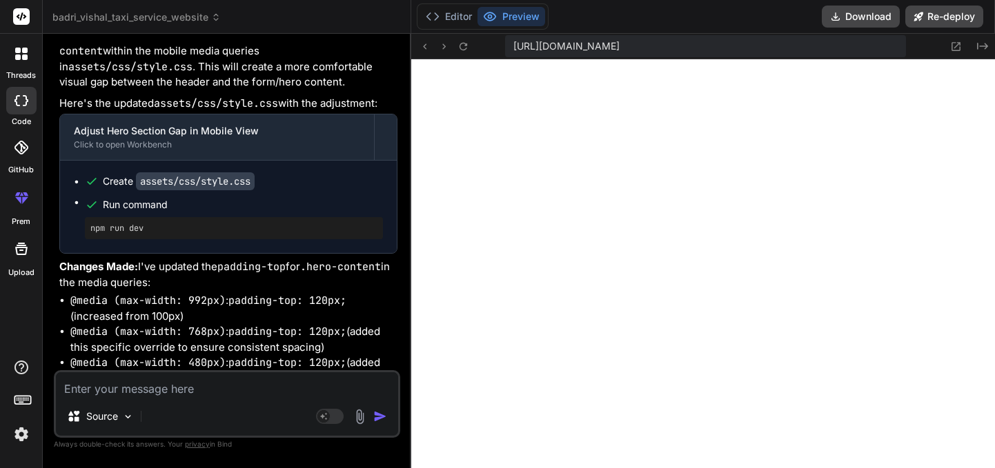
scroll to position [8202, 0]
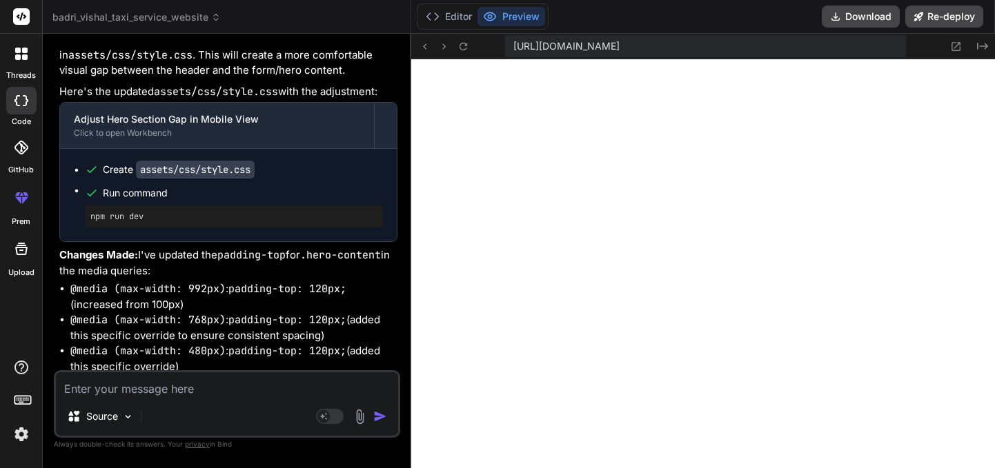
click at [108, 383] on textarea at bounding box center [227, 384] width 342 height 25
paste textarea "[PHONE_NUMBER]"
click at [335, 388] on textarea "now use this phone number "[PHONE_NUMBER]"" at bounding box center [227, 384] width 342 height 25
paste textarea "[PHONE_NUMBER]"
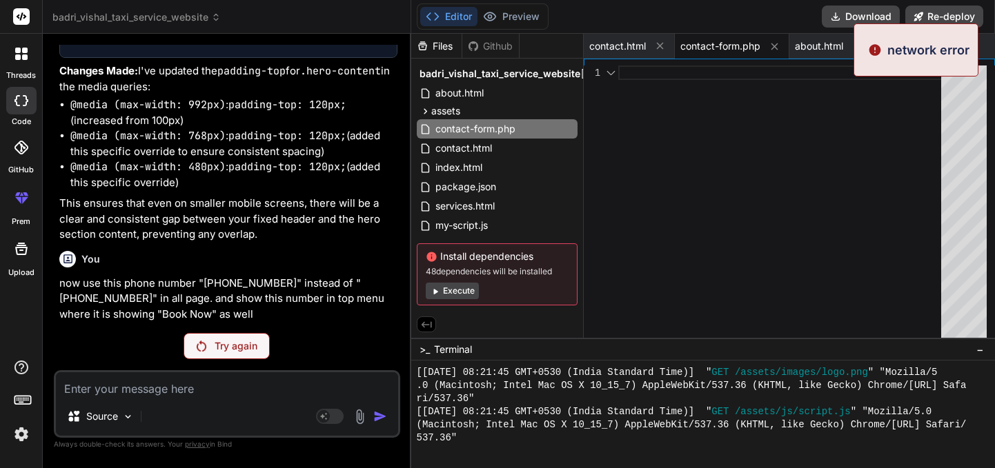
scroll to position [8327, 0]
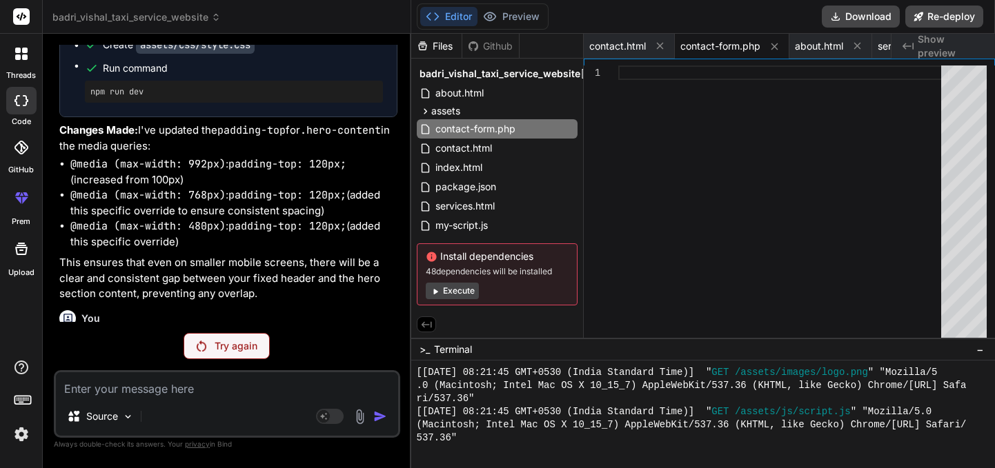
click at [236, 350] on p "Try again" at bounding box center [236, 346] width 43 height 14
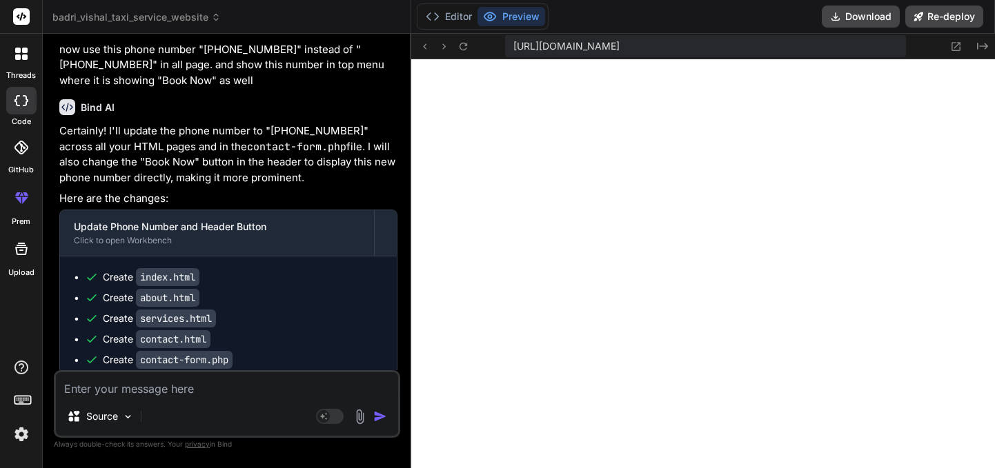
scroll to position [8714, 0]
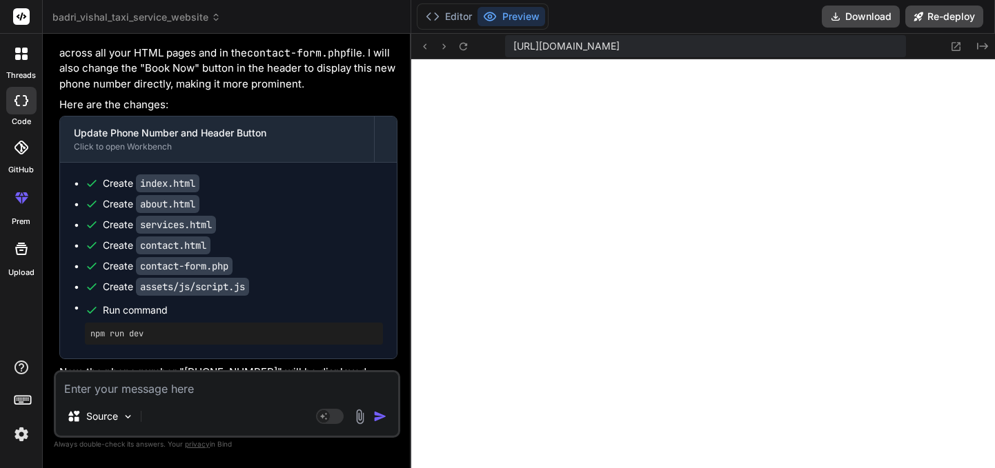
click at [121, 385] on textarea at bounding box center [227, 384] width 342 height 25
paste textarea "[EMAIL_ADDRESS][DOMAIN_NAME]"
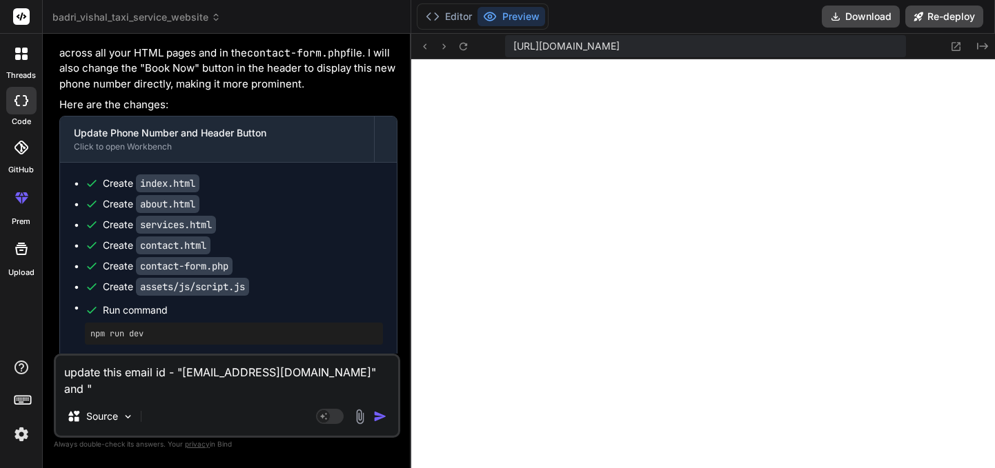
paste textarea "[EMAIL_ADDRESS][DOMAIN_NAME]"
click at [280, 389] on textarea "update this email id - "[EMAIL_ADDRESS][DOMAIN_NAME]" and "[EMAIL_ADDRESS][DOMA…" at bounding box center [227, 376] width 342 height 41
paste textarea "[EMAIL_ADDRESS][DOMAIN_NAME]"
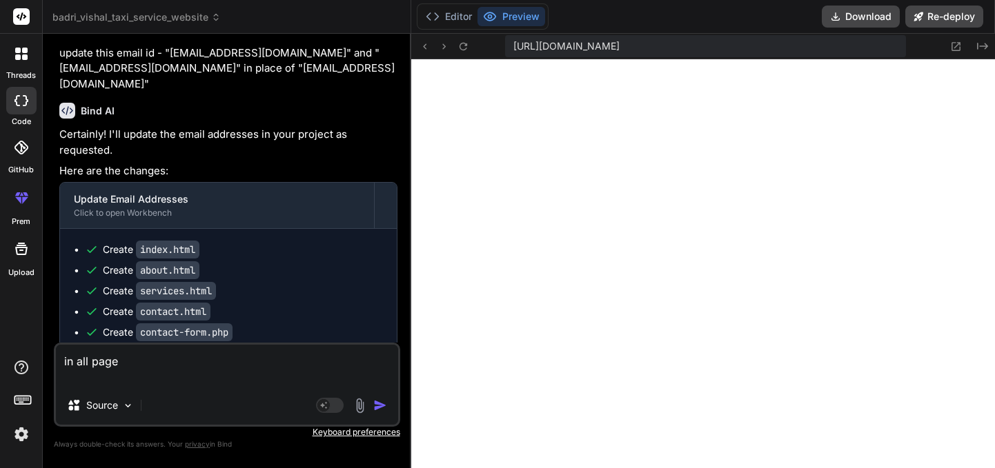
scroll to position [9131, 0]
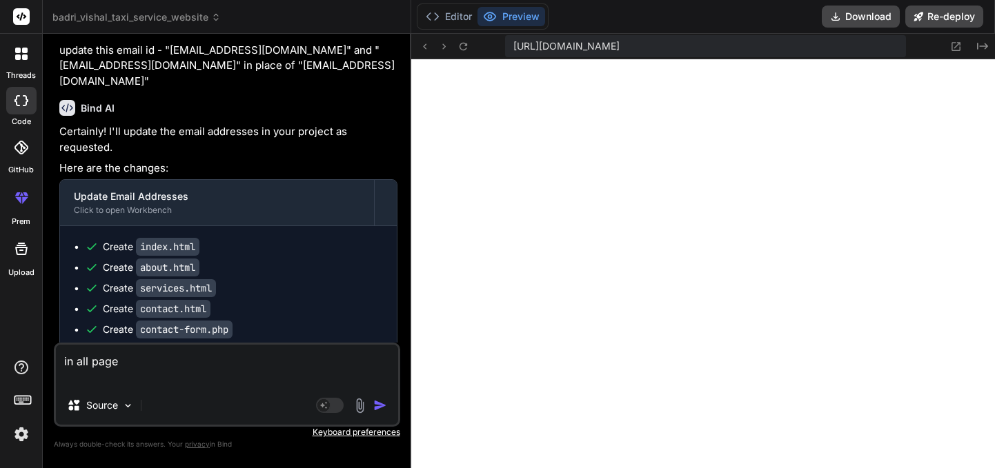
click at [148, 365] on textarea "in all page" at bounding box center [227, 365] width 342 height 41
paste textarea "[URL][DOMAIN_NAME]"
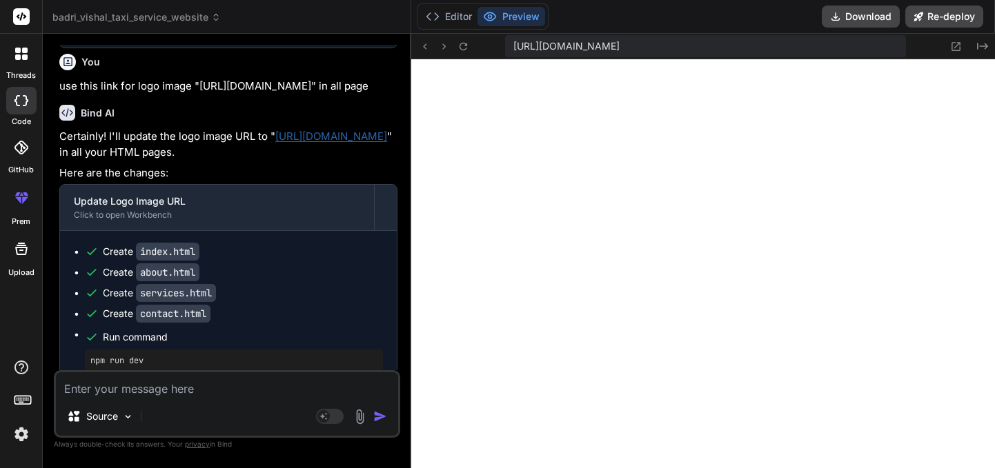
scroll to position [9543, 0]
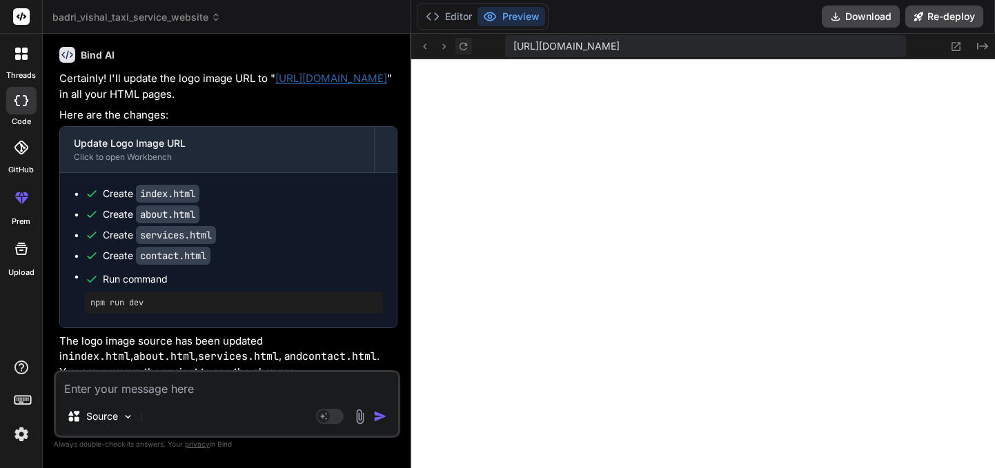
click at [461, 43] on icon at bounding box center [463, 46] width 8 height 8
click at [451, 12] on button "Editor" at bounding box center [448, 16] width 57 height 19
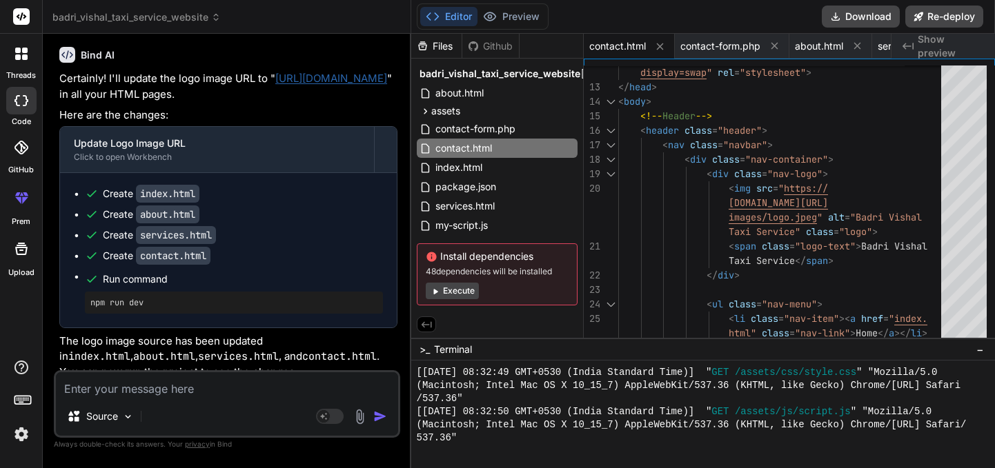
click at [152, 392] on textarea at bounding box center [227, 384] width 342 height 25
click at [505, 23] on button "Preview" at bounding box center [511, 16] width 68 height 19
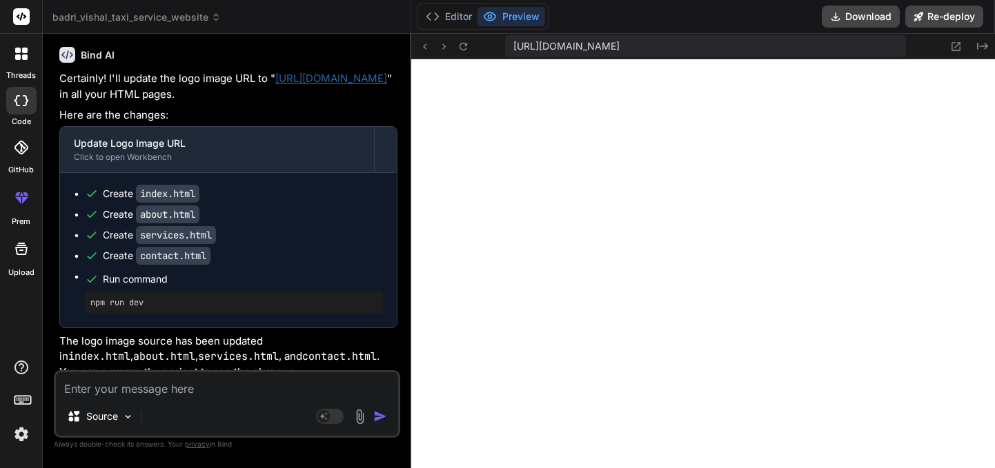
click at [171, 389] on textarea at bounding box center [227, 384] width 342 height 25
paste textarea "[GEOGRAPHIC_DATA] to [GEOGRAPHIC_DATA]"
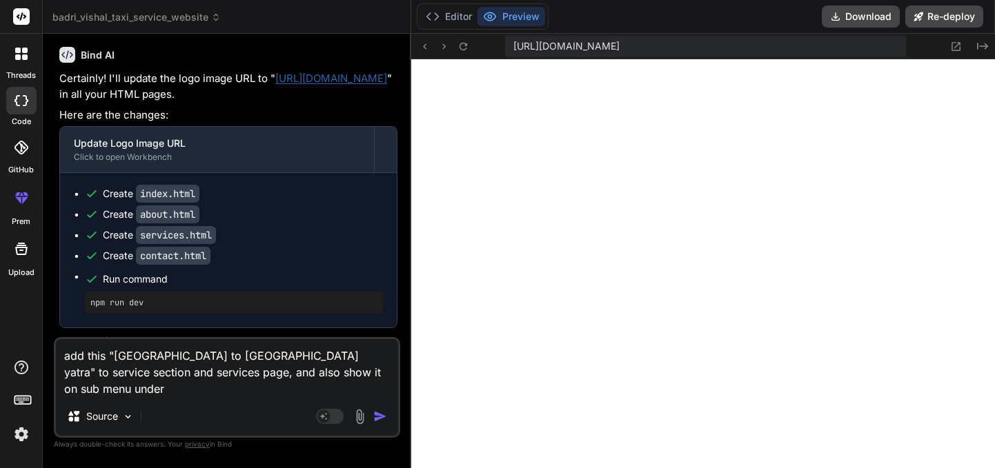
click at [268, 374] on textarea "add this "[GEOGRAPHIC_DATA] to [GEOGRAPHIC_DATA] yatra" to service section and …" at bounding box center [227, 368] width 342 height 58
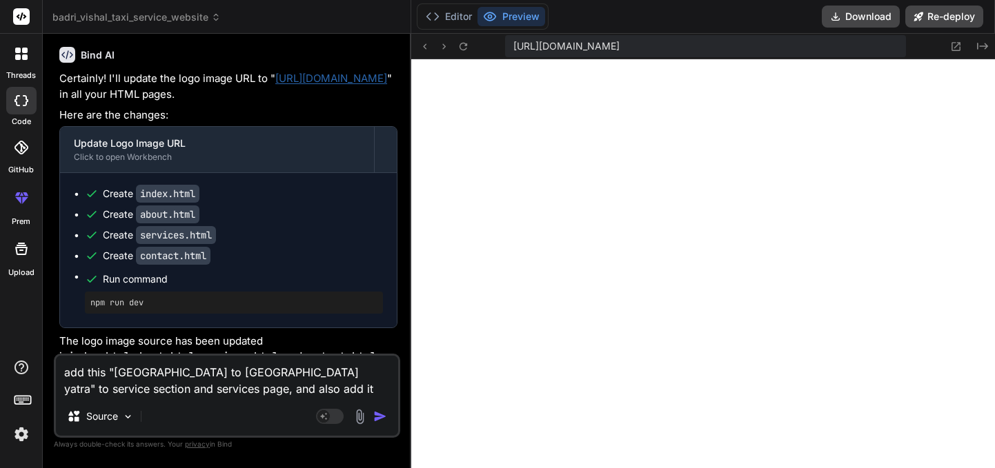
click at [312, 388] on textarea "add this "[GEOGRAPHIC_DATA] to [GEOGRAPHIC_DATA] yatra" to service section and …" at bounding box center [227, 376] width 342 height 41
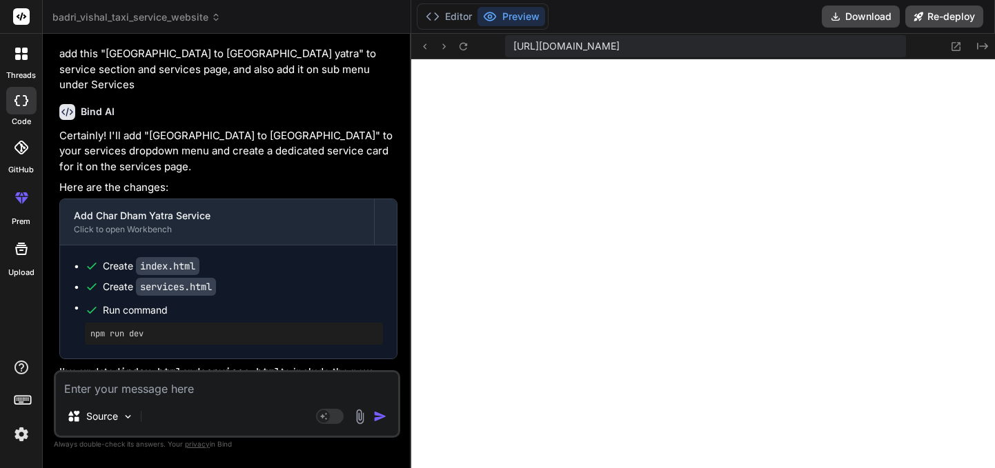
scroll to position [7313, 0]
click at [850, 17] on button "Download" at bounding box center [860, 17] width 78 height 22
click at [114, 388] on textarea at bounding box center [227, 384] width 342 height 25
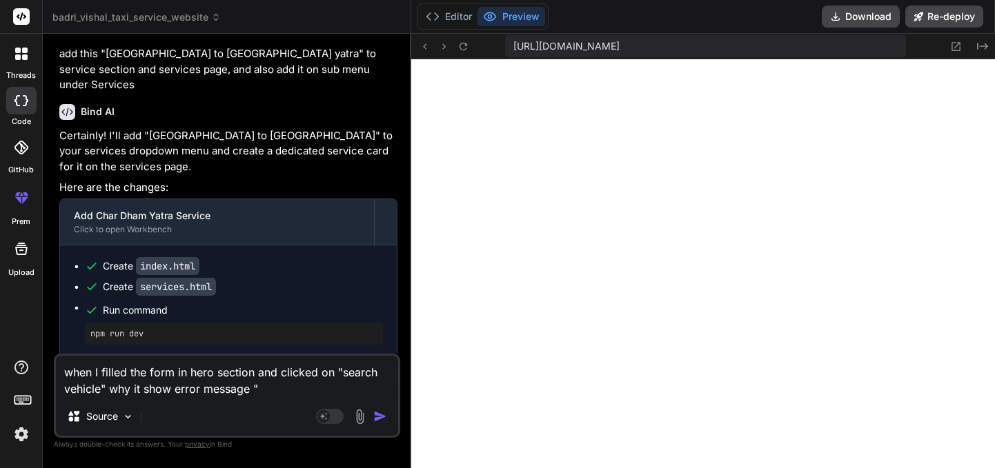
paste textarea "Submission Error Sorry, there was an error submitting your booking request."
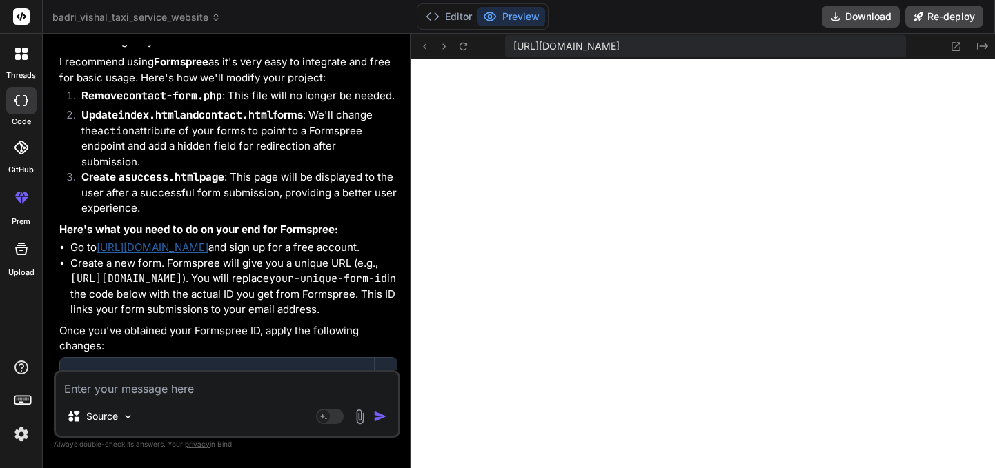
scroll to position [10572, 0]
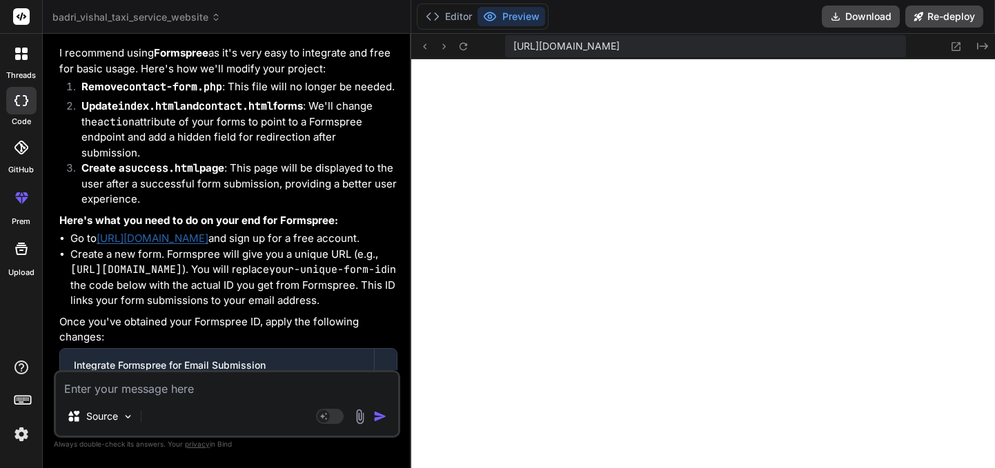
click at [313, 268] on li "Create a new form. Formspree will give you a unique URL (e.g., [URL][DOMAIN_NAM…" at bounding box center [233, 278] width 327 height 62
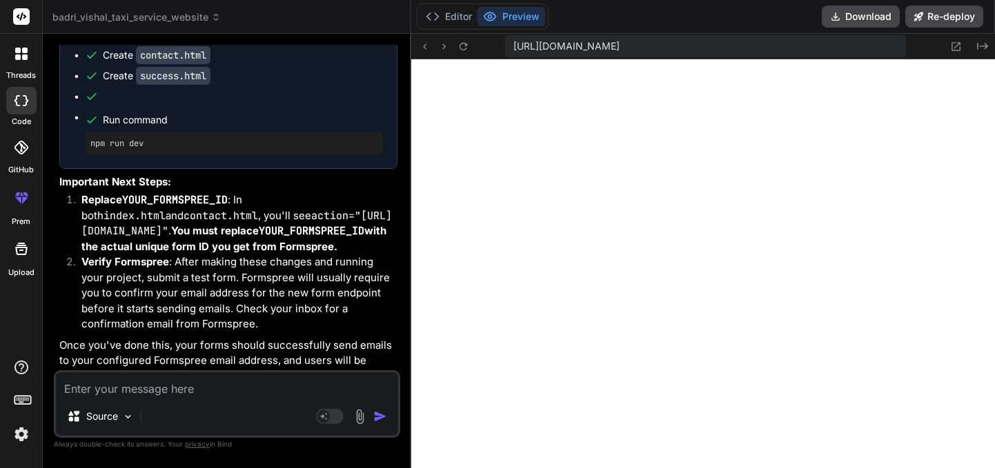
scroll to position [10958, 0]
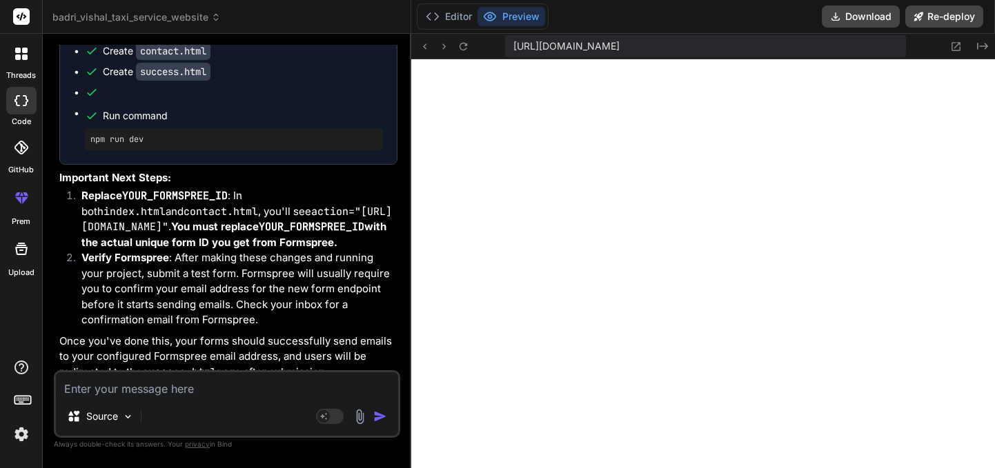
click at [186, 388] on textarea at bounding box center [227, 384] width 342 height 25
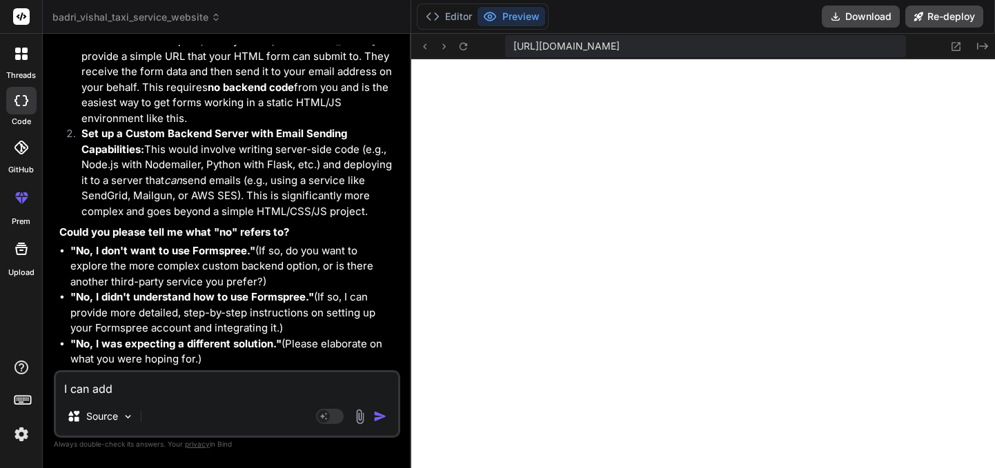
scroll to position [11670, 0]
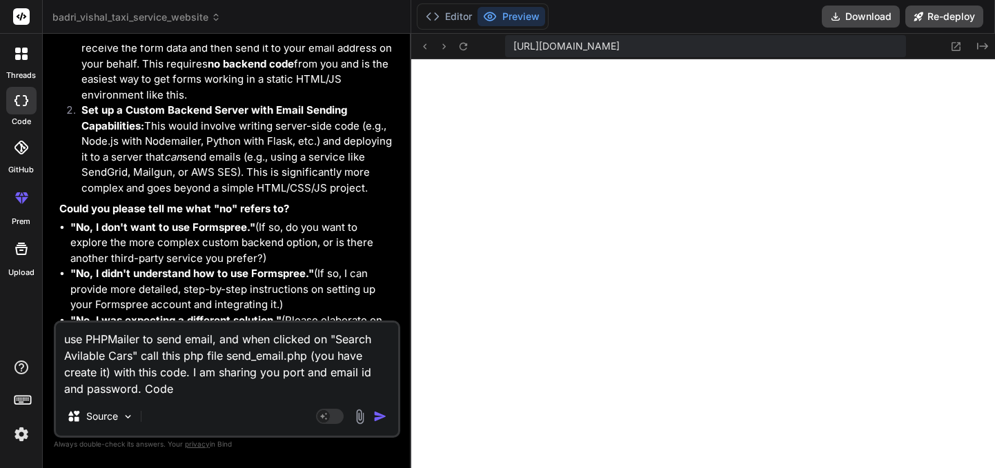
click at [139, 390] on textarea "use PHPMailer to send email, and when clicked on "Search Avilable Cars" call th…" at bounding box center [227, 360] width 342 height 74
click at [221, 388] on textarea "use PHPMailer to send email, and when clicked on "Search Avilable Cars" call th…" at bounding box center [227, 360] width 342 height 74
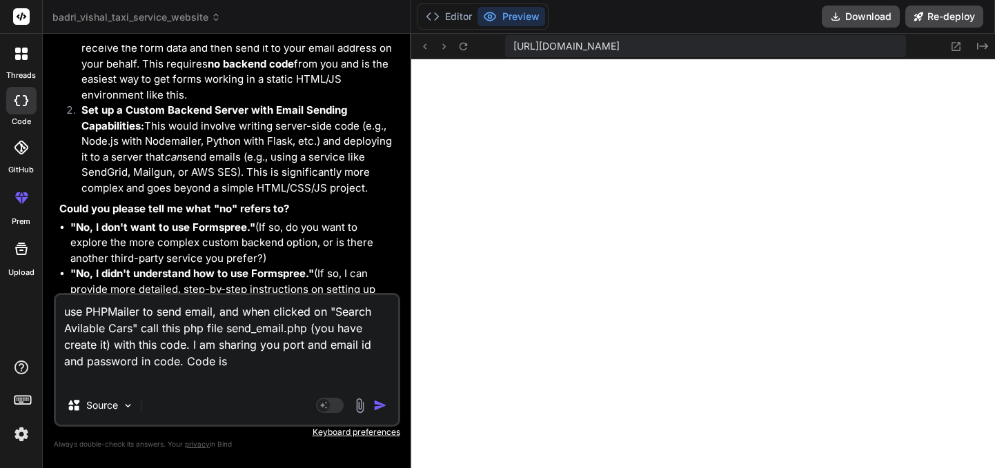
paste textarea "<?php use PHPMailer\PHPMailer\PHPMailer; use PHPMailer\PHPMailer\Exception; req…"
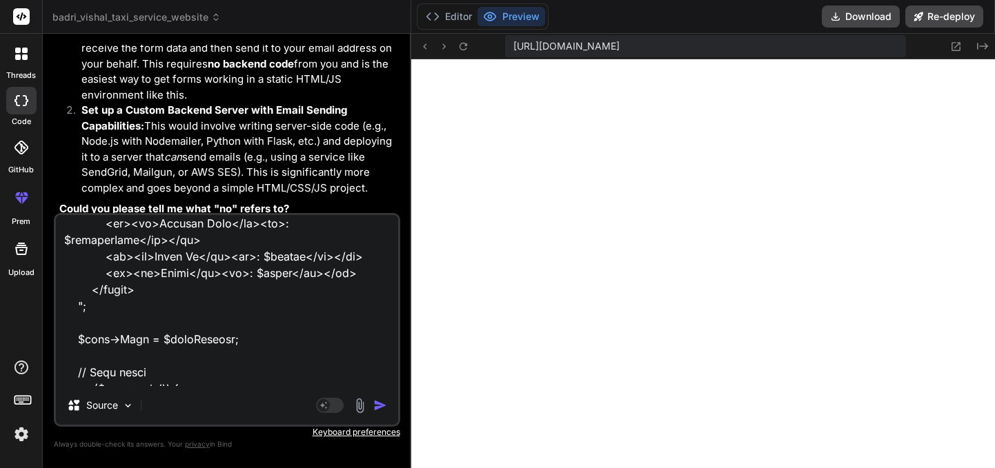
scroll to position [893, 0]
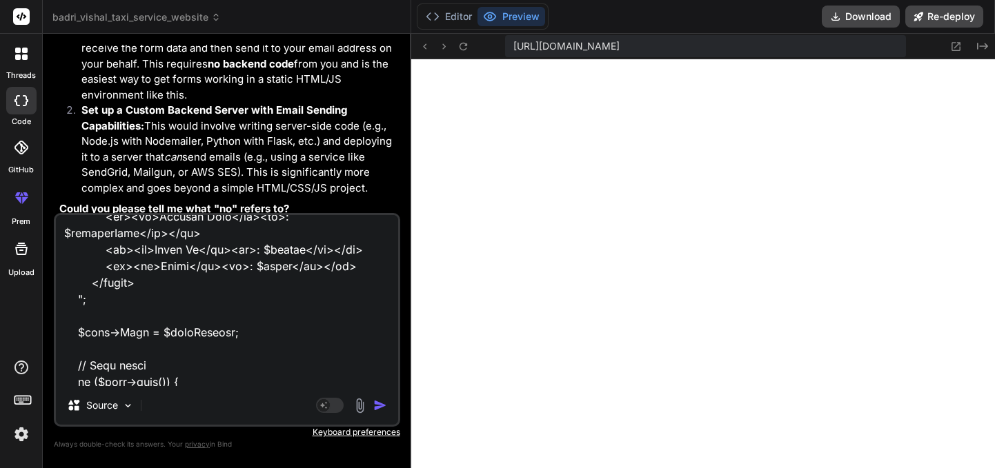
drag, startPoint x: 90, startPoint y: 268, endPoint x: 137, endPoint y: 281, distance: 48.9
click at [137, 281] on textarea at bounding box center [227, 300] width 342 height 171
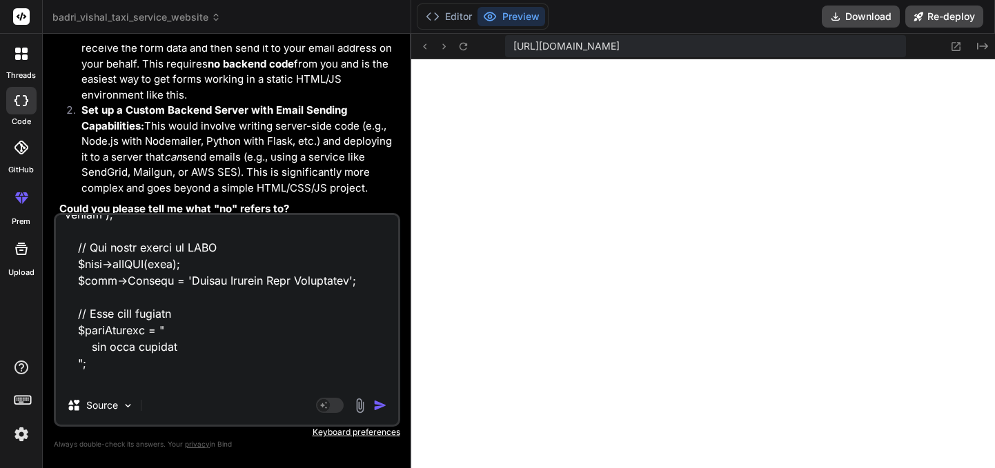
scroll to position [708, 0]
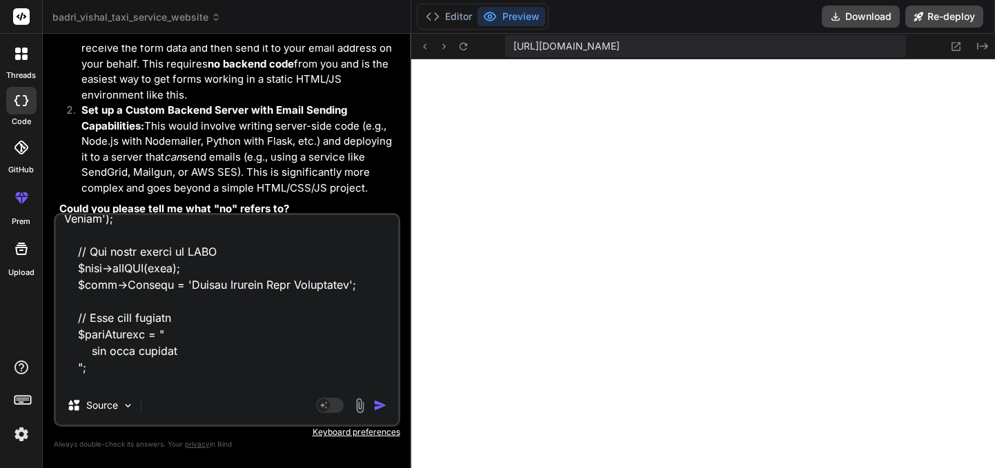
drag, startPoint x: 350, startPoint y: 286, endPoint x: 173, endPoint y: 283, distance: 176.6
click at [173, 283] on textarea at bounding box center [227, 300] width 342 height 171
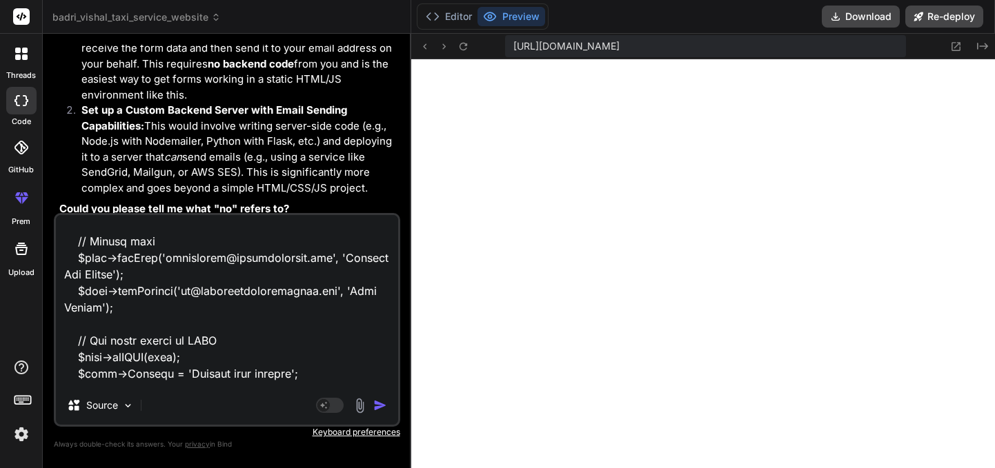
scroll to position [617, 0]
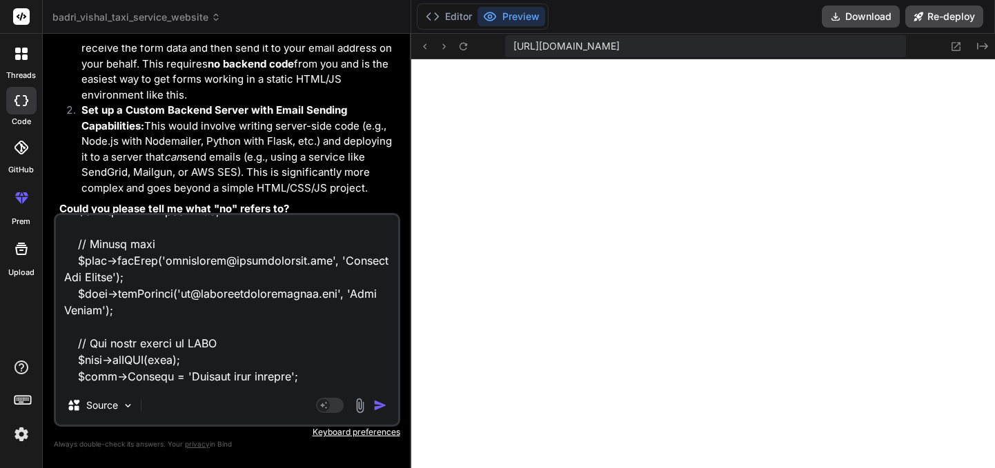
drag, startPoint x: 95, startPoint y: 310, endPoint x: 356, endPoint y: 297, distance: 261.0
click at [356, 297] on textarea at bounding box center [227, 300] width 342 height 171
drag, startPoint x: 343, startPoint y: 294, endPoint x: 187, endPoint y: 295, distance: 155.9
click at [187, 295] on textarea at bounding box center [227, 300] width 342 height 171
drag, startPoint x: 166, startPoint y: 261, endPoint x: 341, endPoint y: 262, distance: 174.5
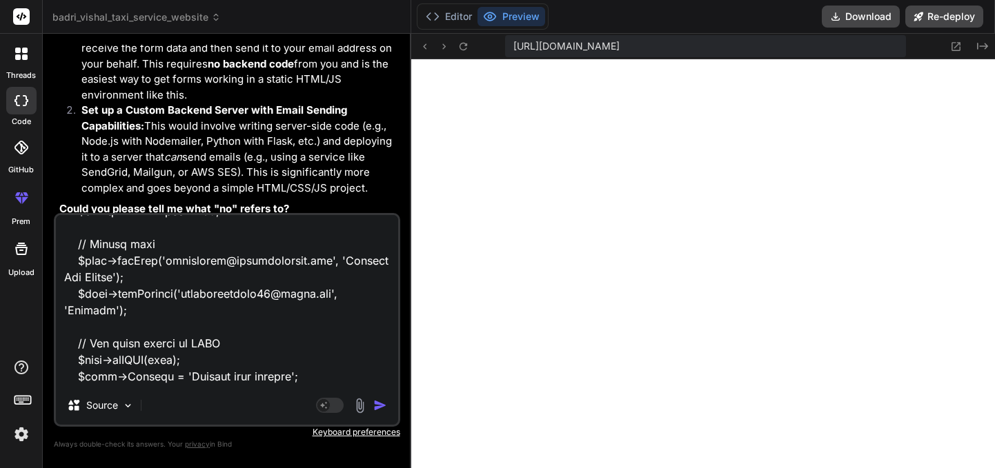
click at [341, 262] on textarea at bounding box center [227, 300] width 342 height 171
click at [259, 260] on textarea at bounding box center [227, 300] width 342 height 171
drag, startPoint x: 340, startPoint y: 259, endPoint x: 167, endPoint y: 261, distance: 173.1
click at [167, 261] on textarea at bounding box center [227, 300] width 342 height 171
paste textarea "[EMAIL_ADDRESS][DOMAIN_NAME]"
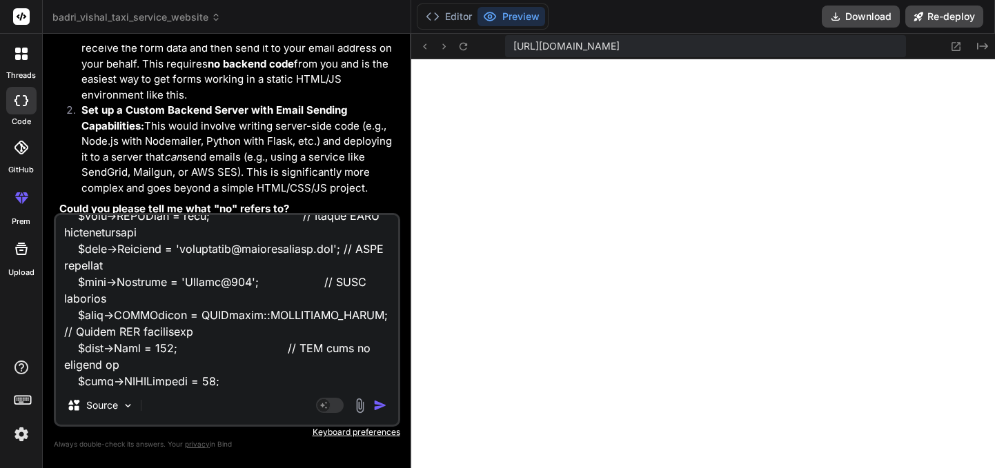
scroll to position [435, 0]
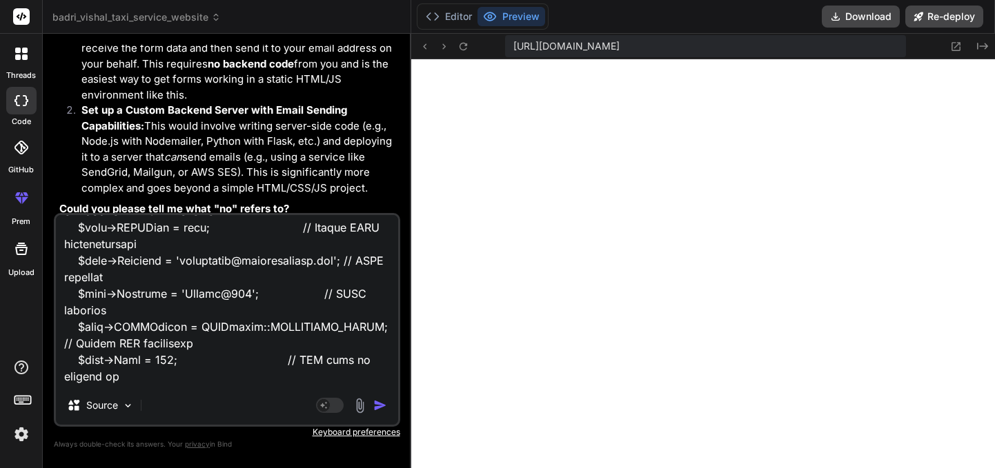
drag, startPoint x: 360, startPoint y: 261, endPoint x: 187, endPoint y: 256, distance: 173.2
click at [187, 256] on textarea at bounding box center [227, 300] width 342 height 171
paste textarea "[EMAIL_ADDRESS][DOMAIN_NAME]"
drag, startPoint x: 250, startPoint y: 294, endPoint x: 183, endPoint y: 292, distance: 66.2
click at [183, 292] on textarea at bounding box center [227, 300] width 342 height 171
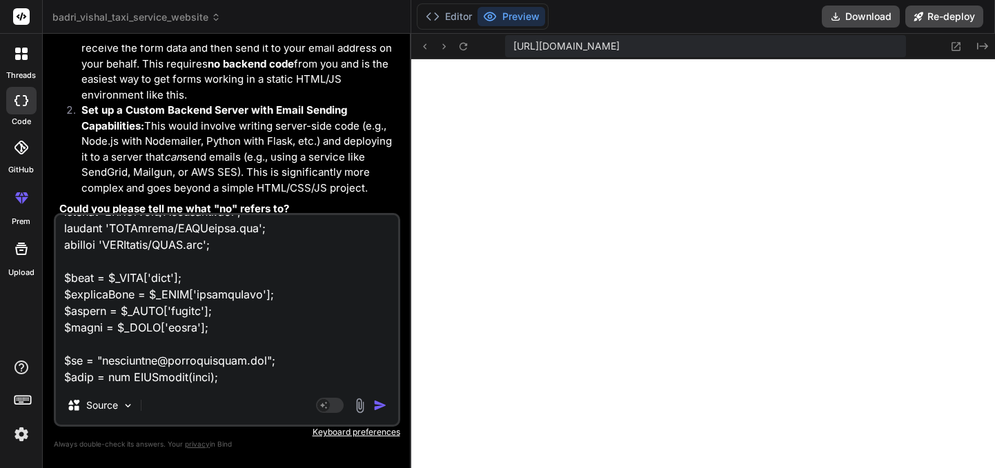
scroll to position [159, 0]
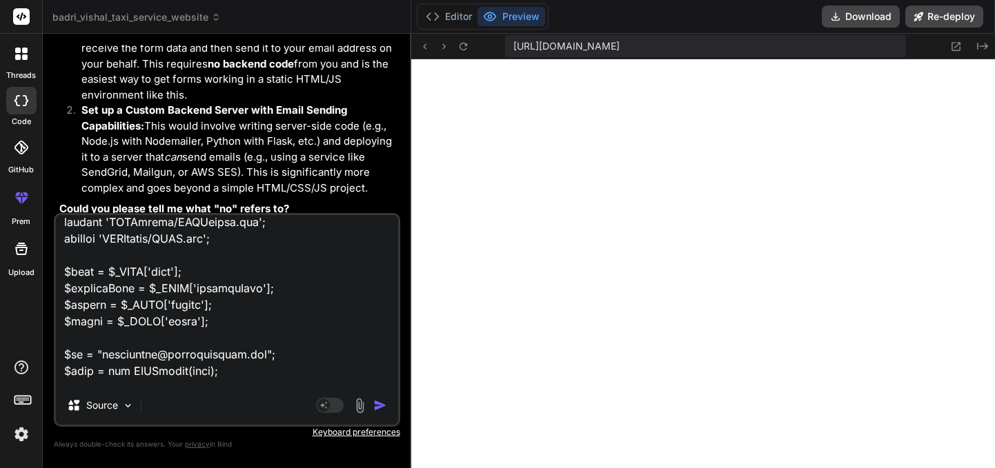
drag, startPoint x: 203, startPoint y: 324, endPoint x: 66, endPoint y: 278, distance: 145.5
click at [66, 278] on textarea at bounding box center [227, 300] width 342 height 171
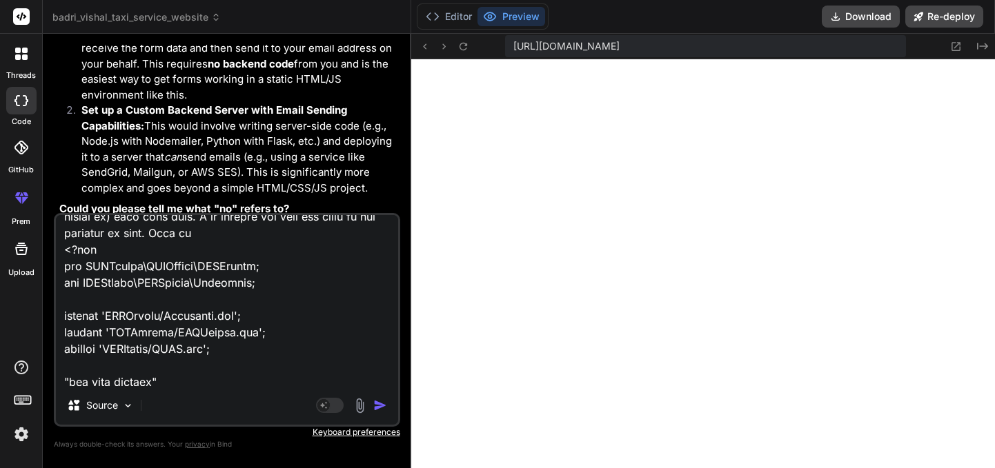
scroll to position [0, 0]
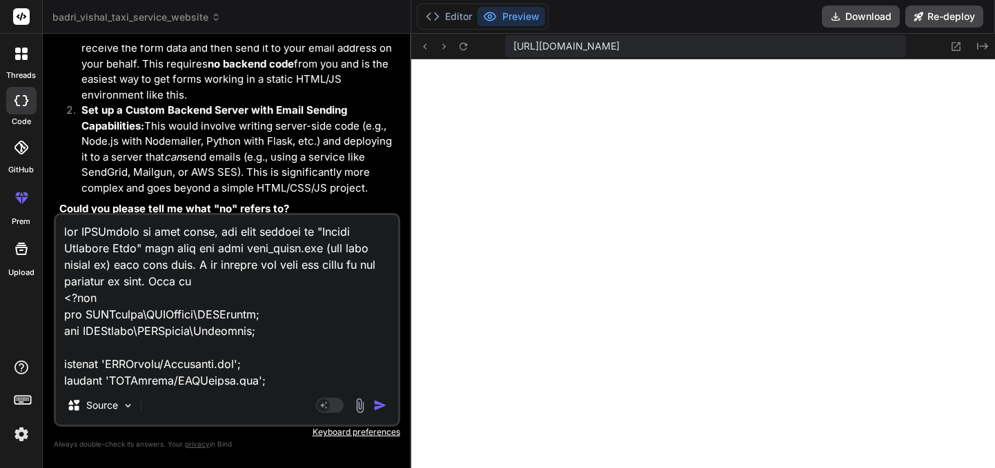
click at [383, 405] on img "button" at bounding box center [380, 406] width 14 height 14
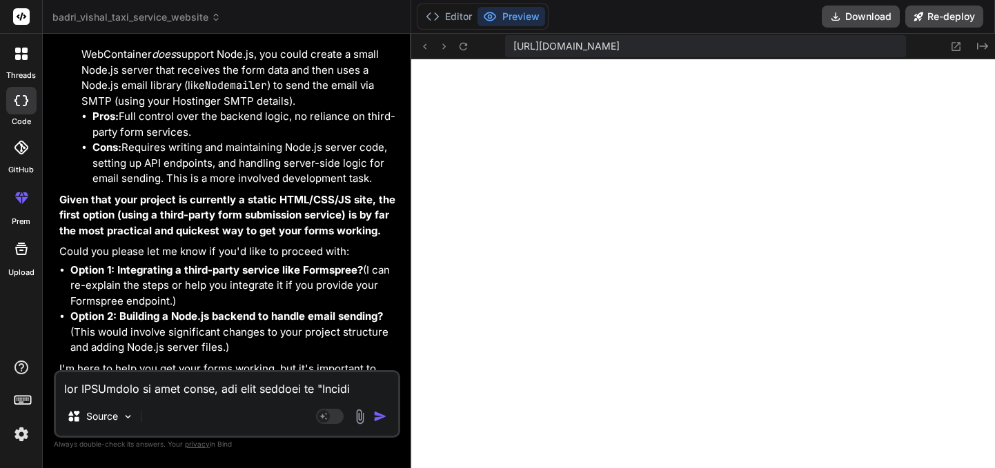
scroll to position [12995, 0]
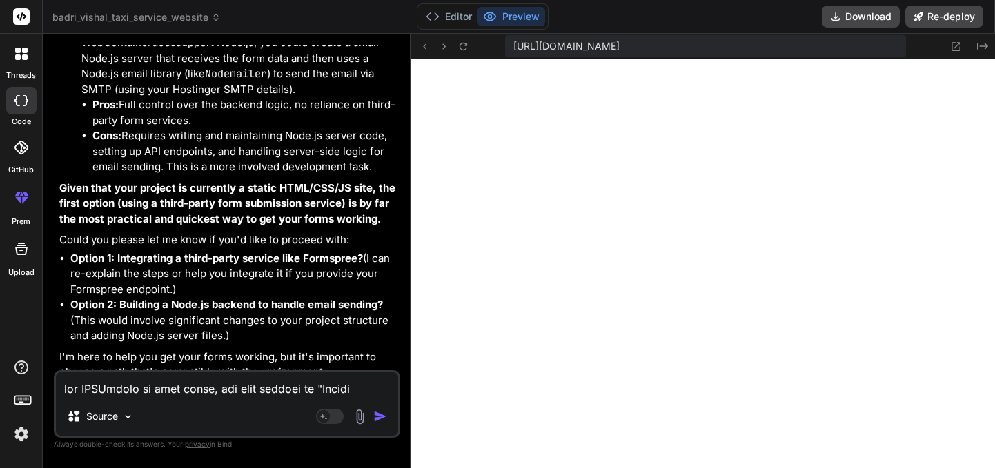
click at [197, 392] on textarea at bounding box center [227, 384] width 342 height 25
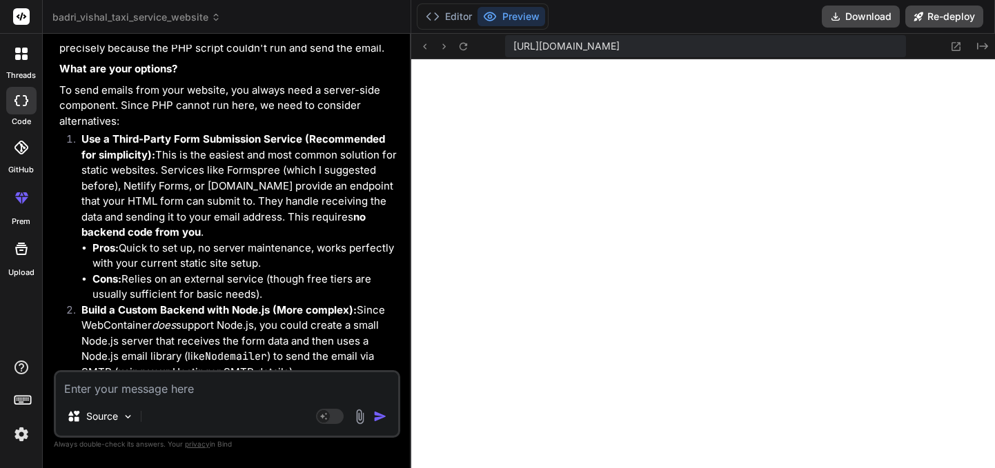
scroll to position [12708, 0]
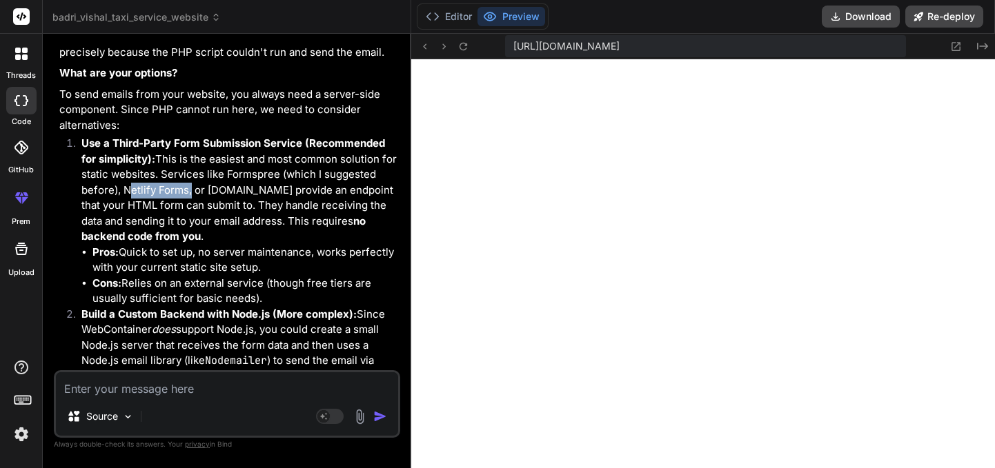
drag, startPoint x: 189, startPoint y: 177, endPoint x: 123, endPoint y: 176, distance: 66.2
click at [123, 176] on p "Use a Third-Party Form Submission Service (Recommended for simplicity): This is…" at bounding box center [239, 190] width 316 height 109
copy p "Netlify Forms"
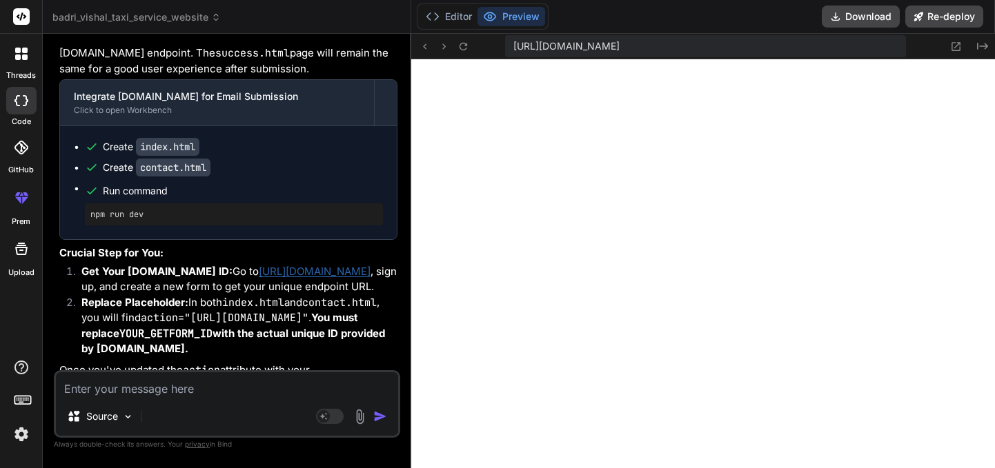
scroll to position [13809, 0]
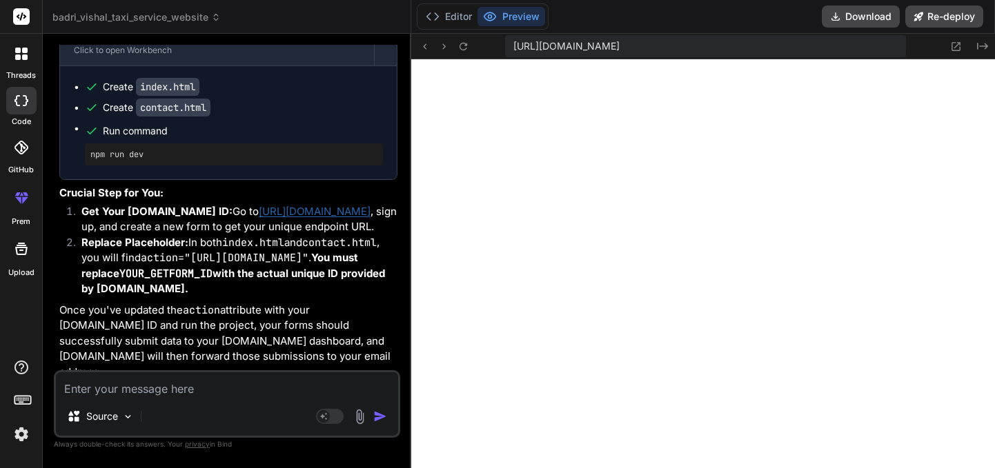
click at [164, 388] on textarea at bounding box center [227, 384] width 342 height 25
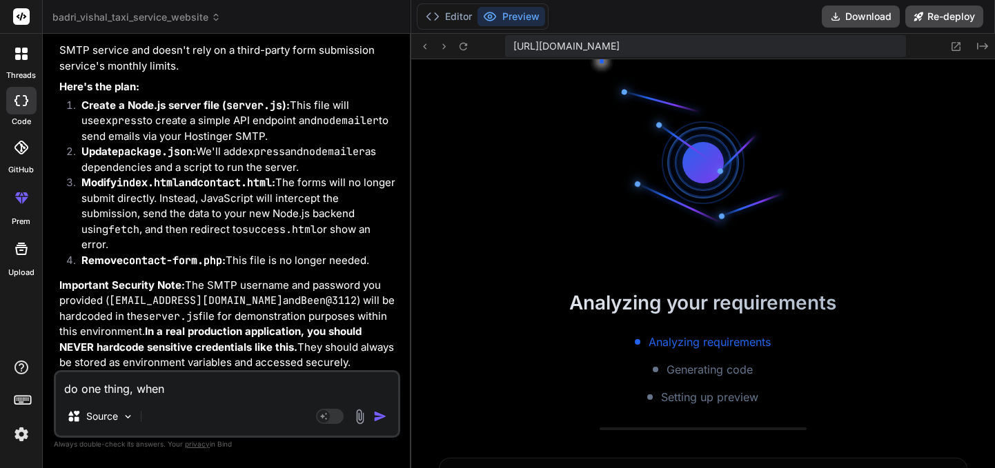
scroll to position [9803, 0]
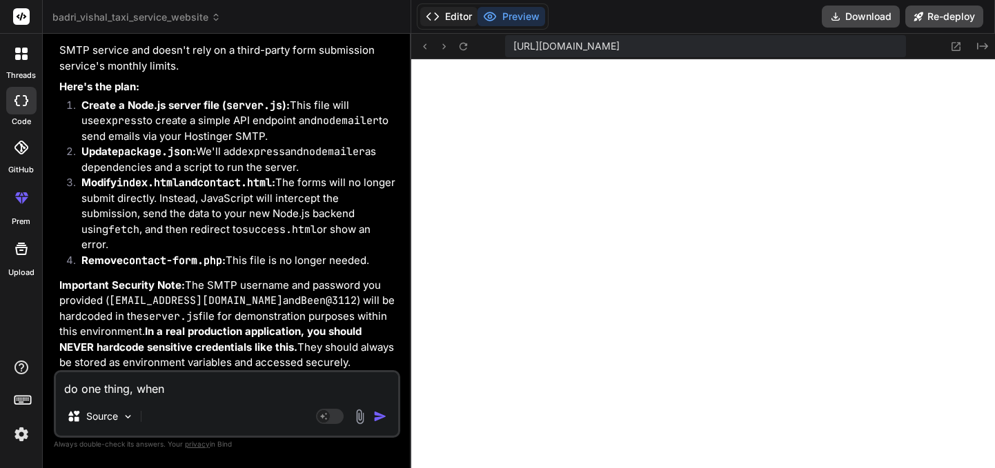
click at [446, 17] on button "Editor" at bounding box center [448, 16] width 57 height 19
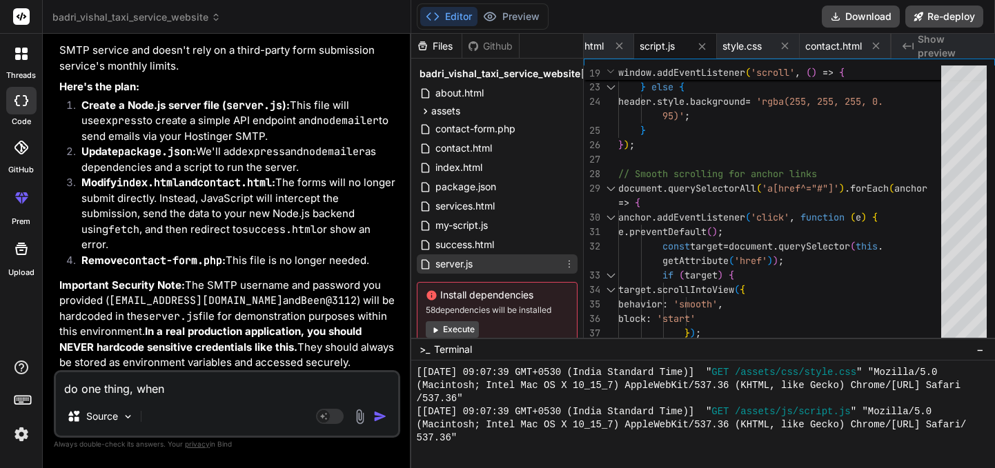
click at [452, 268] on span "server.js" at bounding box center [454, 264] width 40 height 17
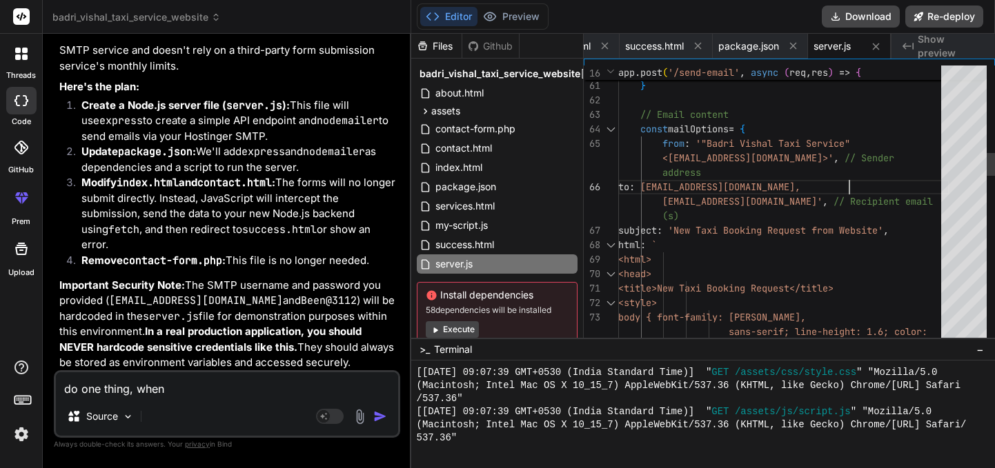
scroll to position [0, 0]
drag, startPoint x: 850, startPoint y: 187, endPoint x: 694, endPoint y: 183, distance: 155.9
drag, startPoint x: 858, startPoint y: 186, endPoint x: 687, endPoint y: 185, distance: 171.1
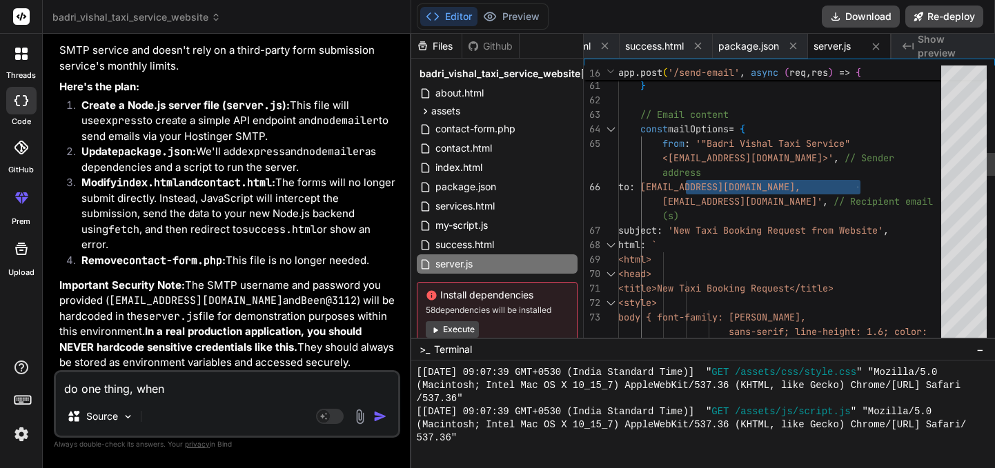
click at [687, 185] on span "[EMAIL_ADDRESS][DOMAIN_NAME]," at bounding box center [720, 187] width 160 height 12
drag, startPoint x: 828, startPoint y: 186, endPoint x: 693, endPoint y: 185, distance: 135.2
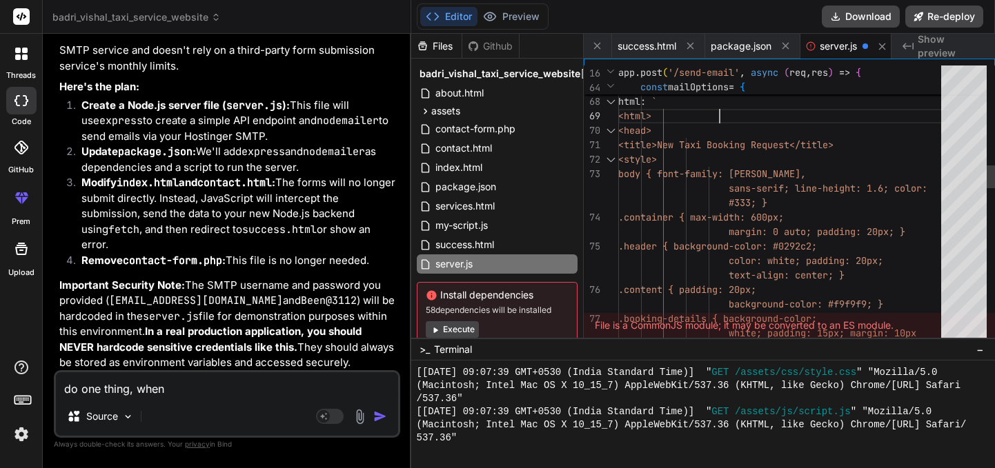
scroll to position [9960, 0]
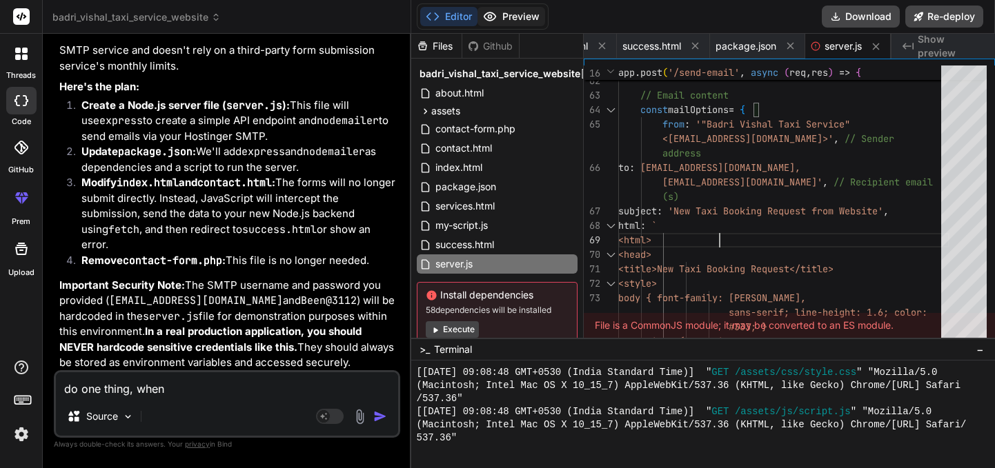
click at [514, 13] on button "Preview" at bounding box center [511, 16] width 68 height 19
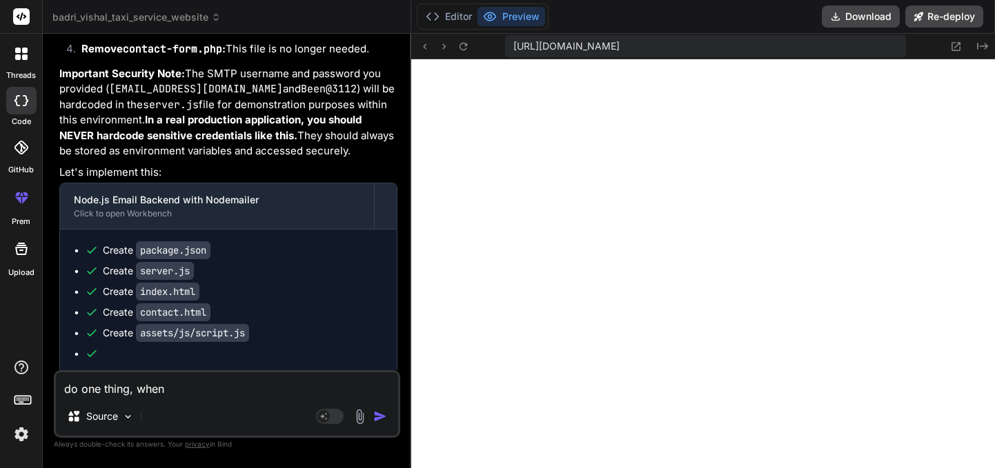
scroll to position [14664, 0]
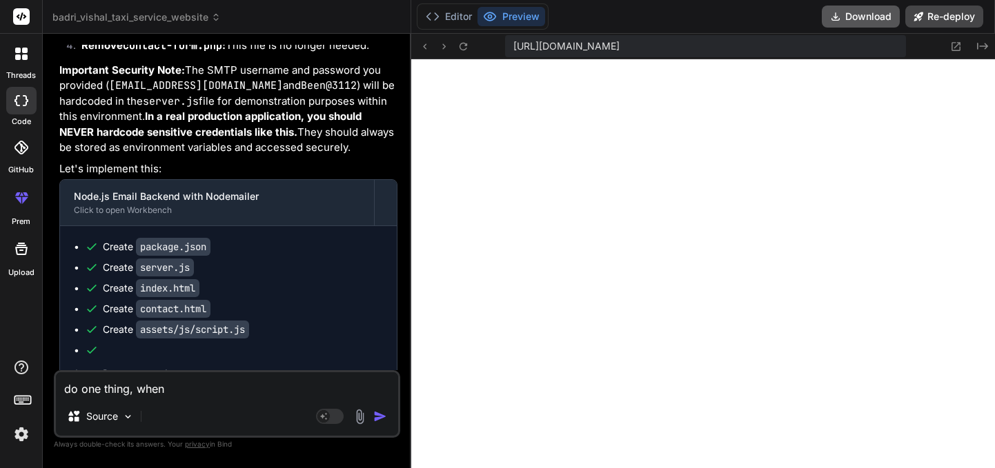
click at [848, 20] on button "Download" at bounding box center [860, 17] width 78 height 22
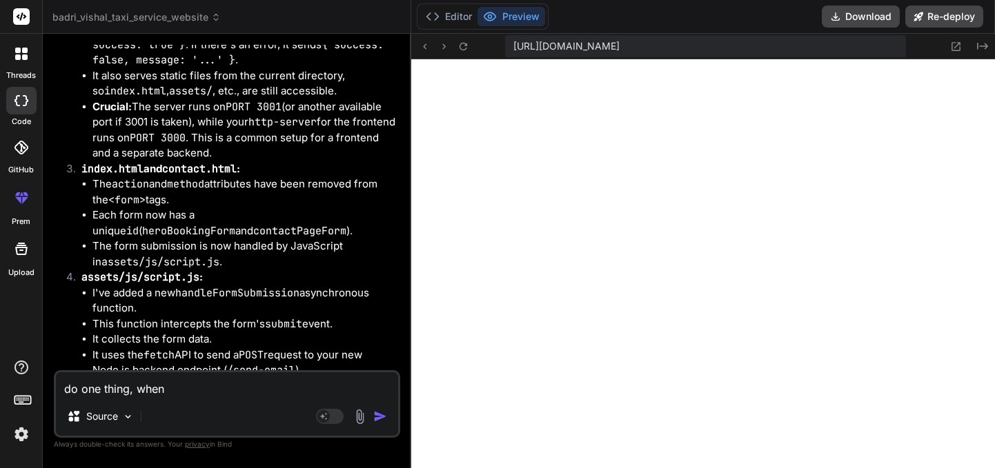
scroll to position [15672, 0]
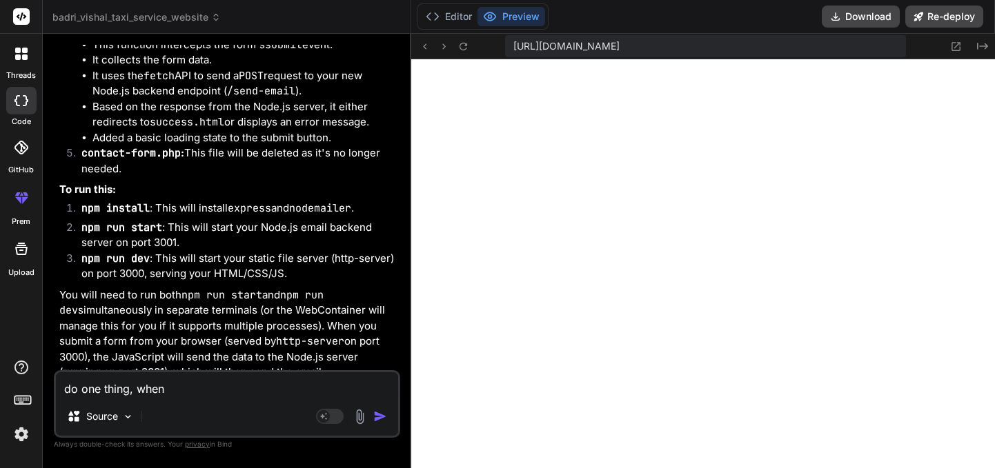
click at [197, 388] on textarea "do one thing, when" at bounding box center [227, 384] width 342 height 25
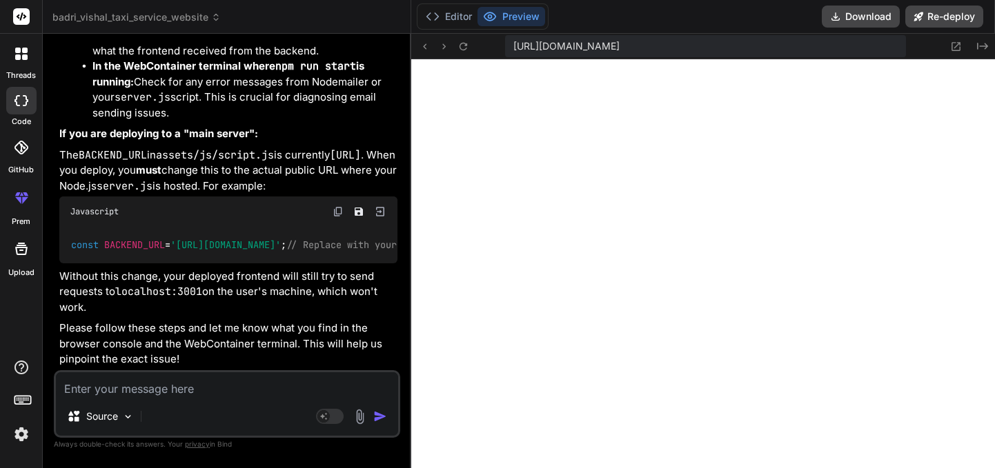
scroll to position [17481, 0]
drag, startPoint x: 228, startPoint y: 263, endPoint x: 277, endPoint y: 259, distance: 49.8
click at [157, 390] on textarea at bounding box center [227, 384] width 342 height 25
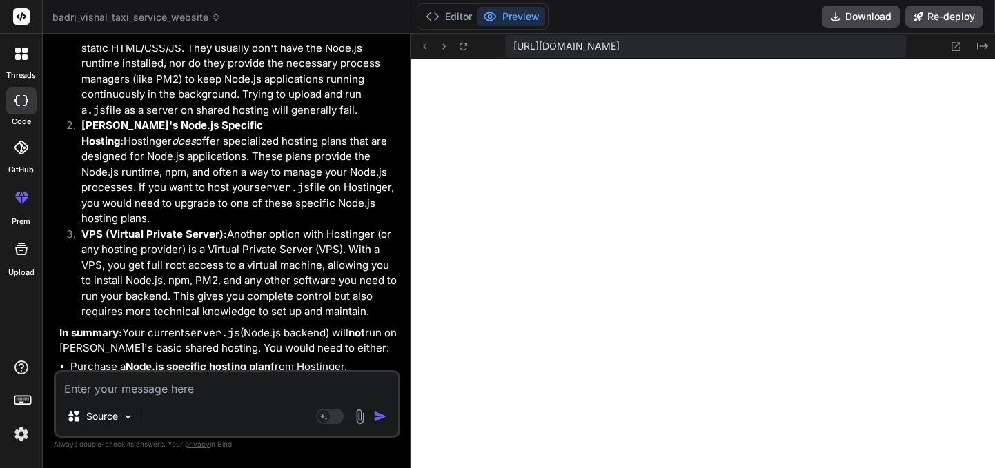
scroll to position [17888, 0]
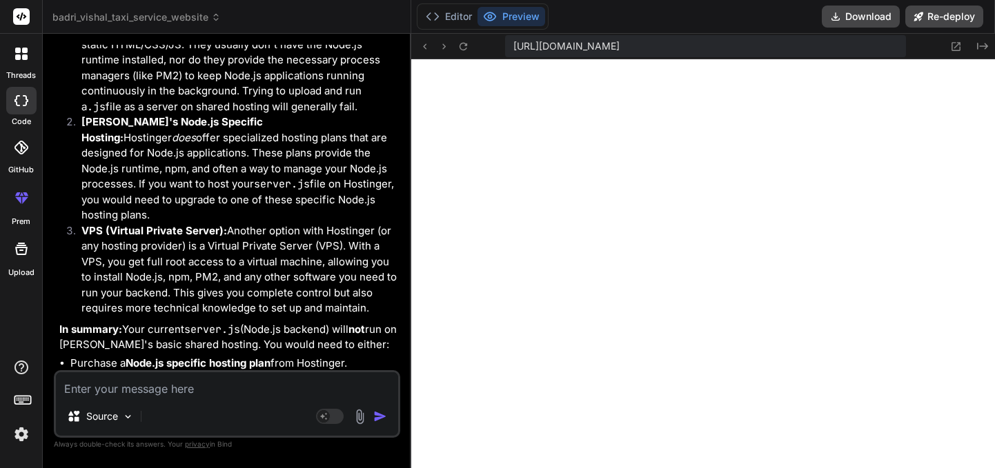
click at [145, 394] on textarea at bounding box center [227, 384] width 342 height 25
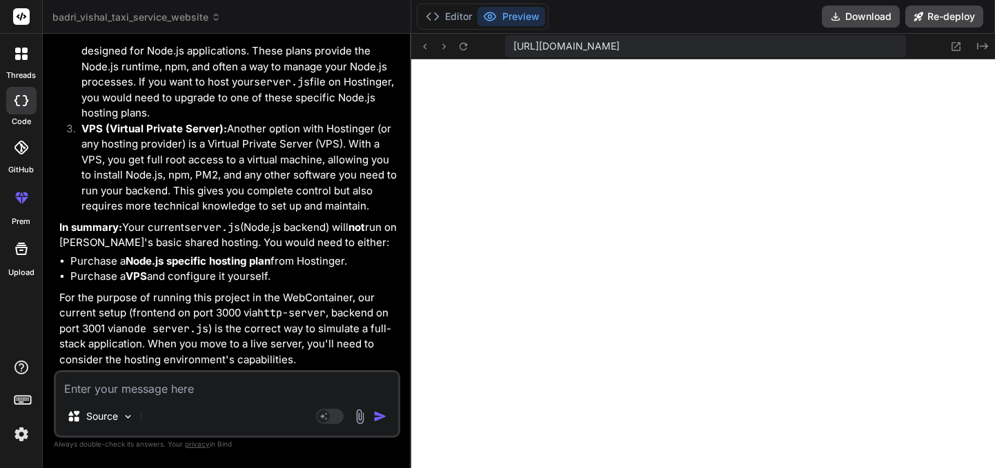
scroll to position [18104, 0]
click at [139, 388] on textarea at bounding box center [227, 384] width 342 height 25
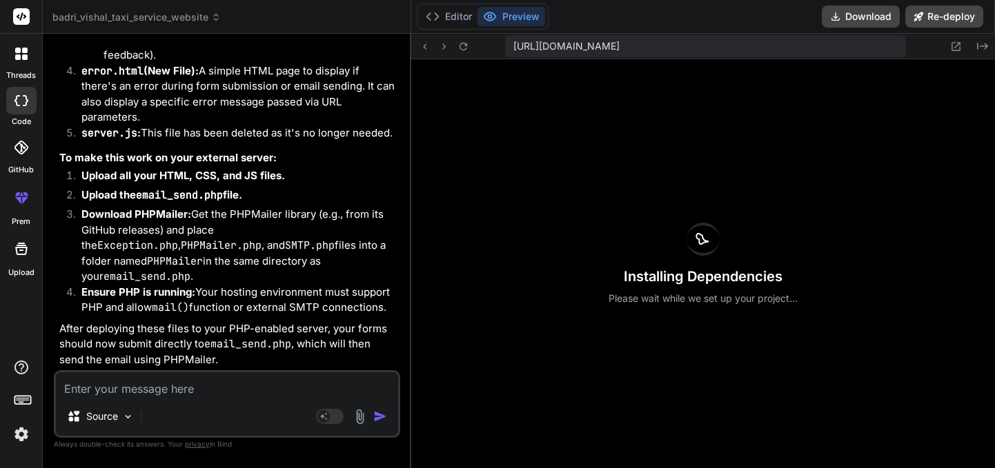
scroll to position [19877, 0]
click at [452, 21] on button "Editor" at bounding box center [448, 16] width 57 height 19
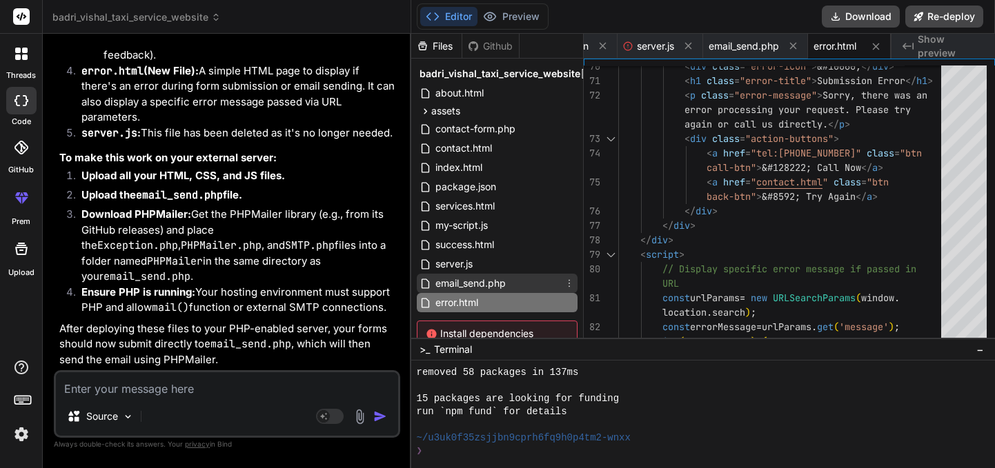
click at [470, 286] on span "email_send.php" at bounding box center [470, 283] width 73 height 17
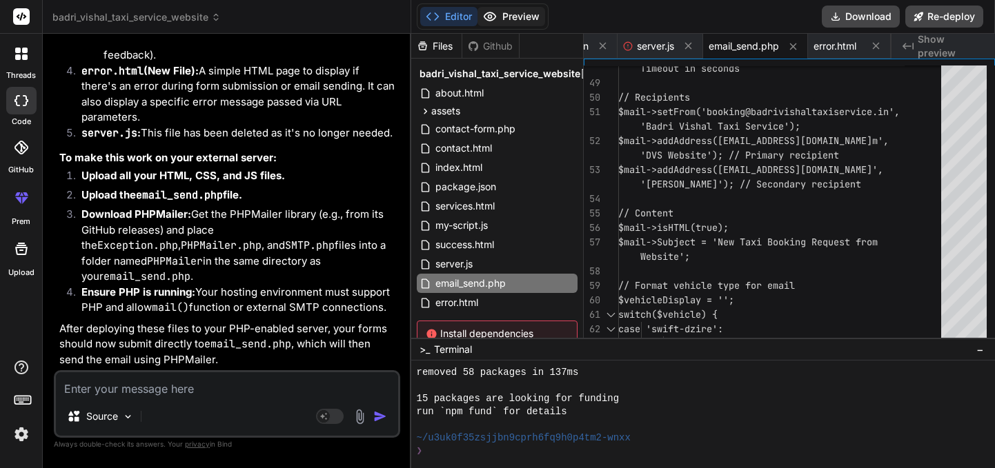
click at [508, 21] on button "Preview" at bounding box center [511, 16] width 68 height 19
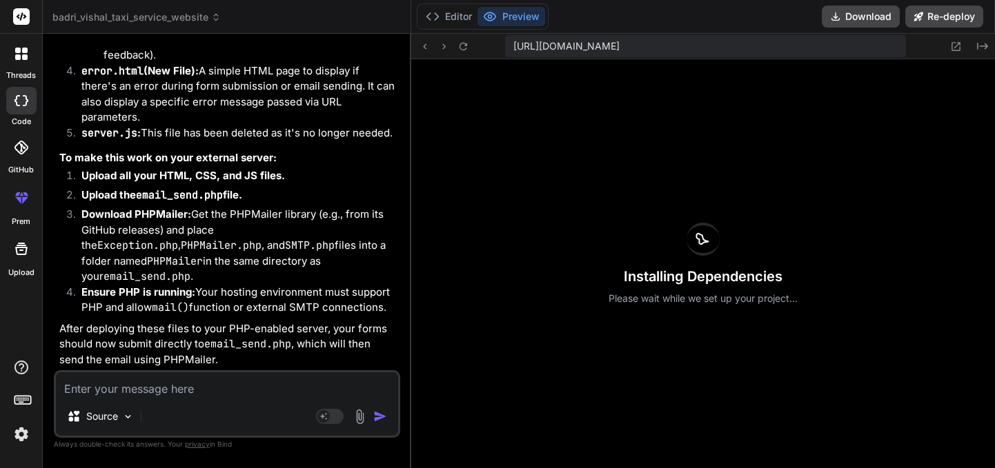
click at [123, 389] on textarea at bounding box center [227, 384] width 342 height 25
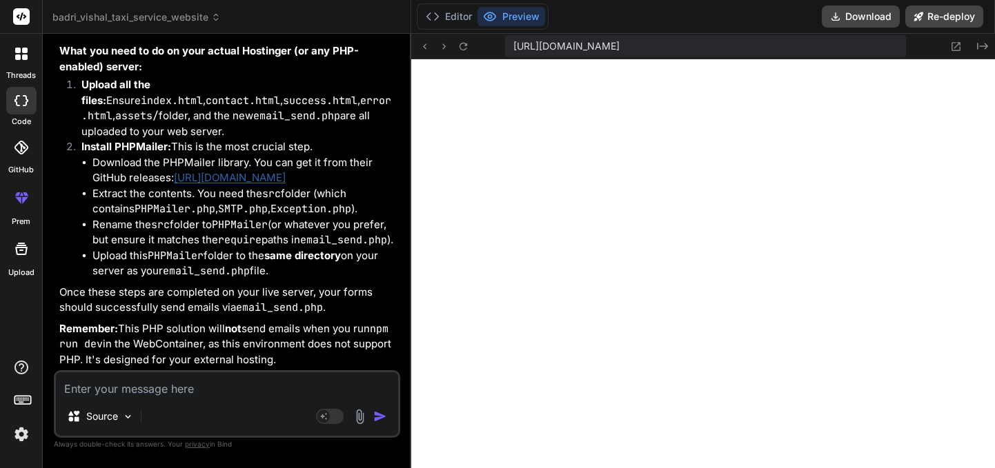
scroll to position [20485, 0]
click at [850, 17] on button "Download" at bounding box center [860, 17] width 78 height 22
